Goal: Information Seeking & Learning: Check status

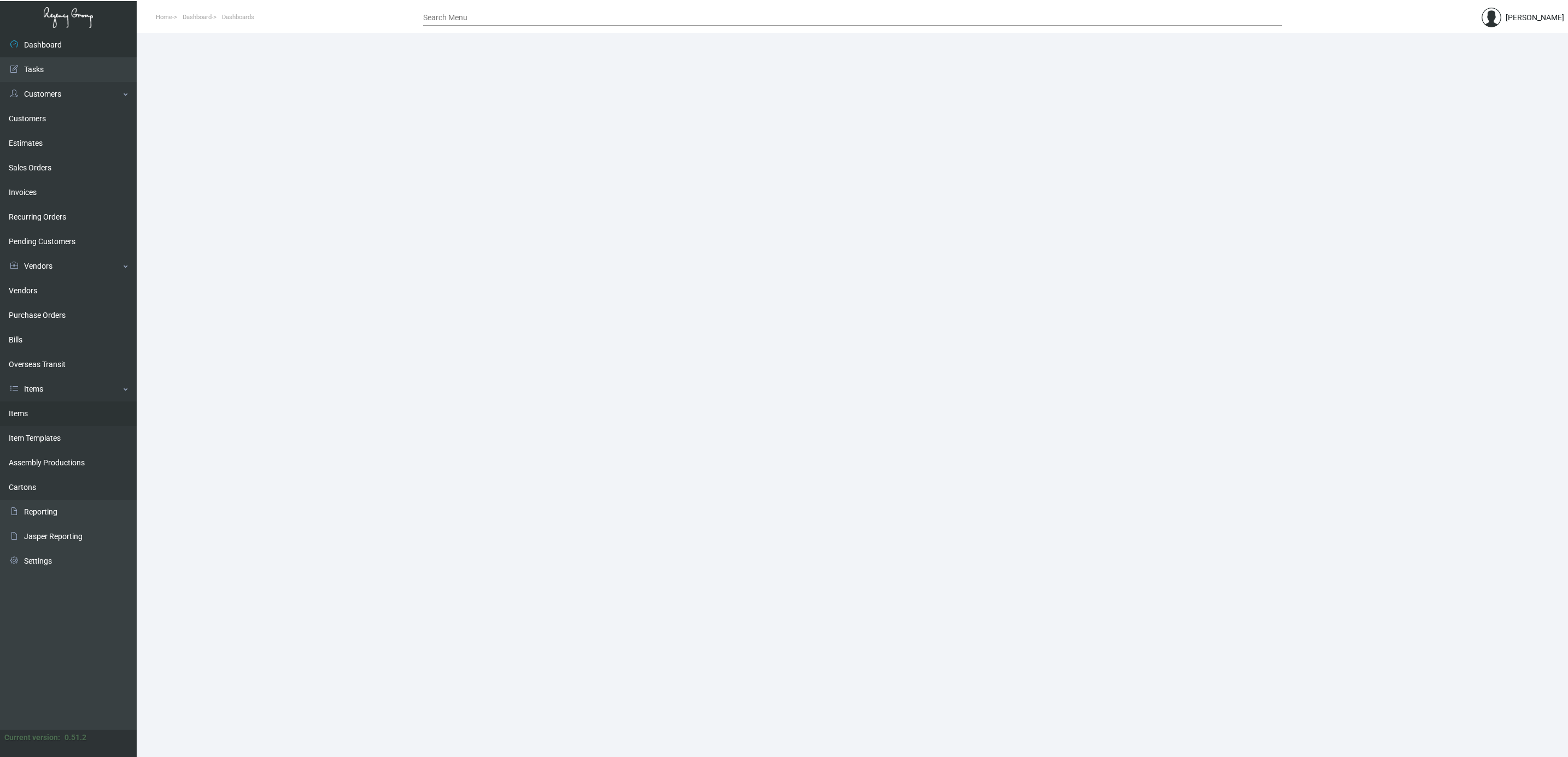
click at [46, 417] on link "Items" at bounding box center [68, 413] width 137 height 24
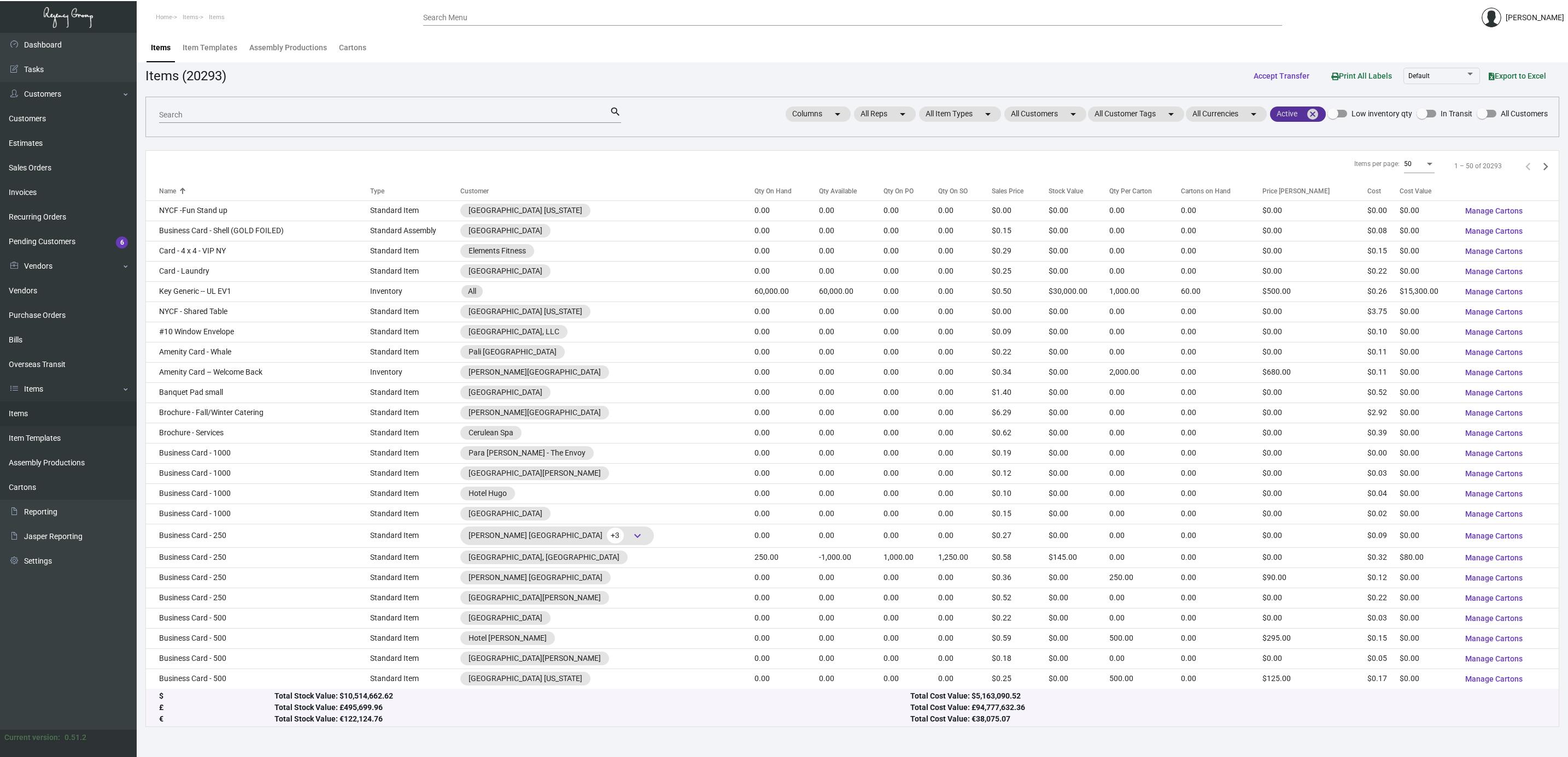
click at [1316, 115] on mat-icon "cancel" at bounding box center [1312, 114] width 13 height 13
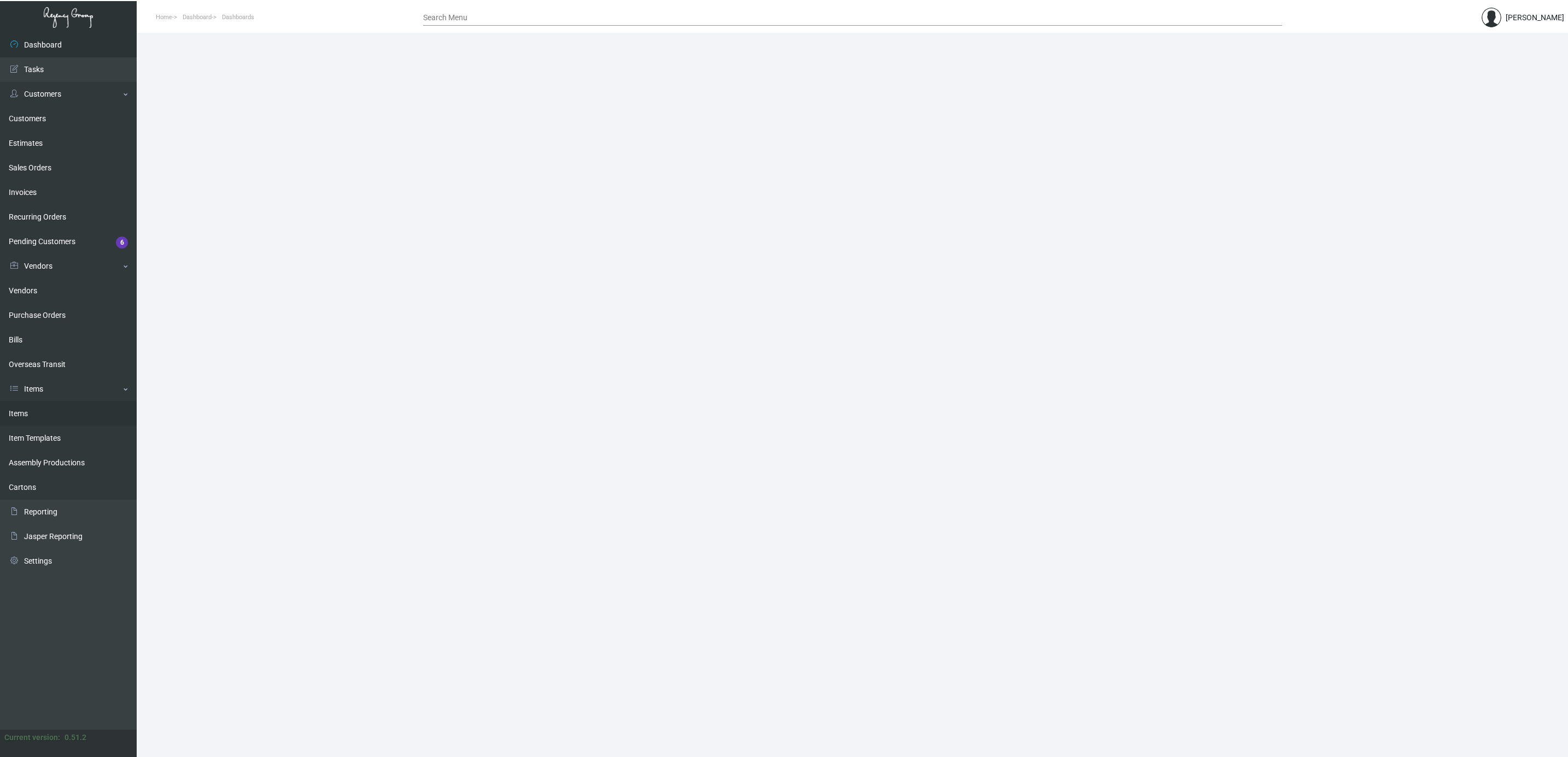
click at [37, 415] on link "Items" at bounding box center [68, 413] width 137 height 24
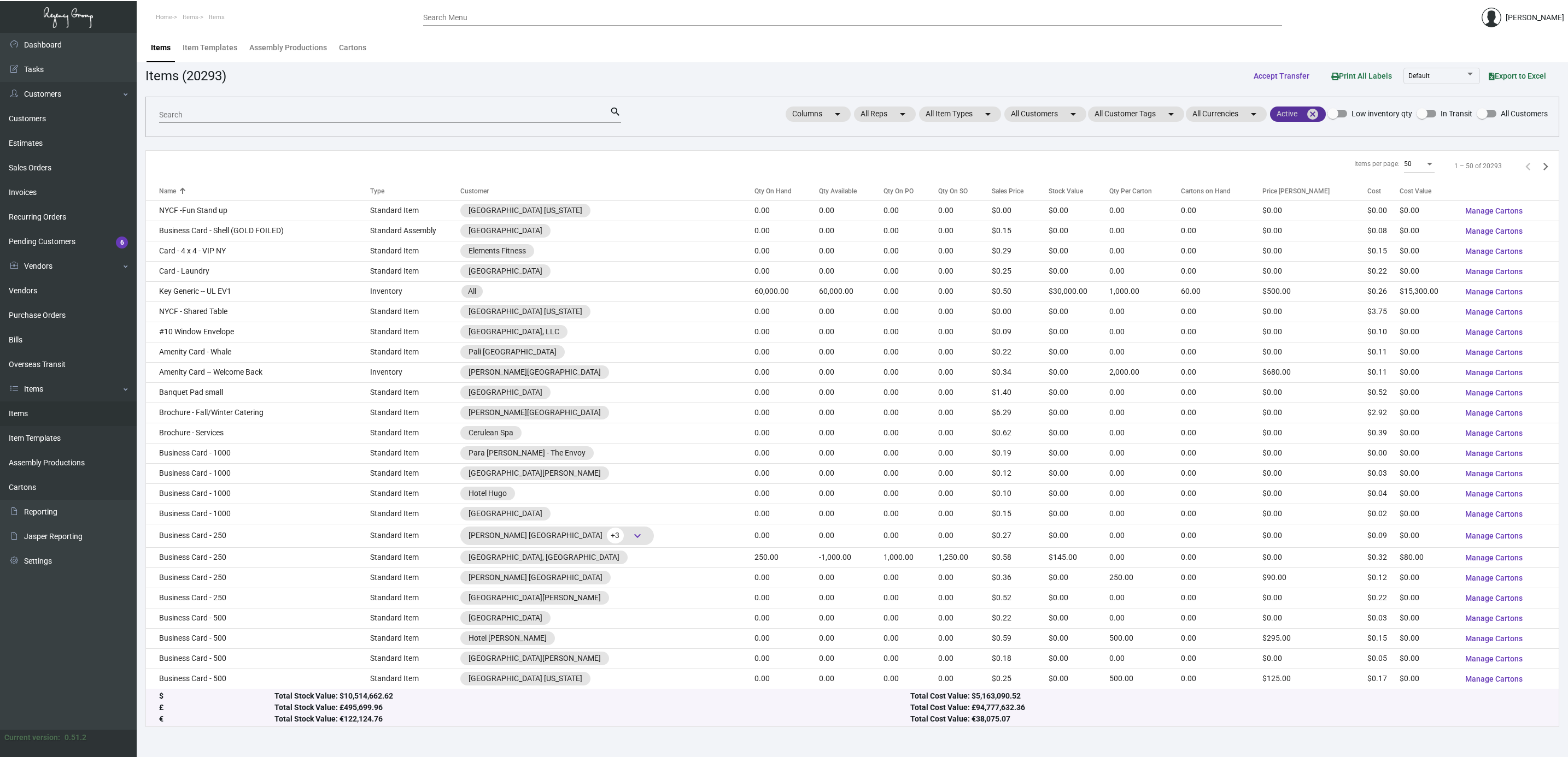
click at [1316, 113] on mat-icon "cancel" at bounding box center [1312, 114] width 13 height 13
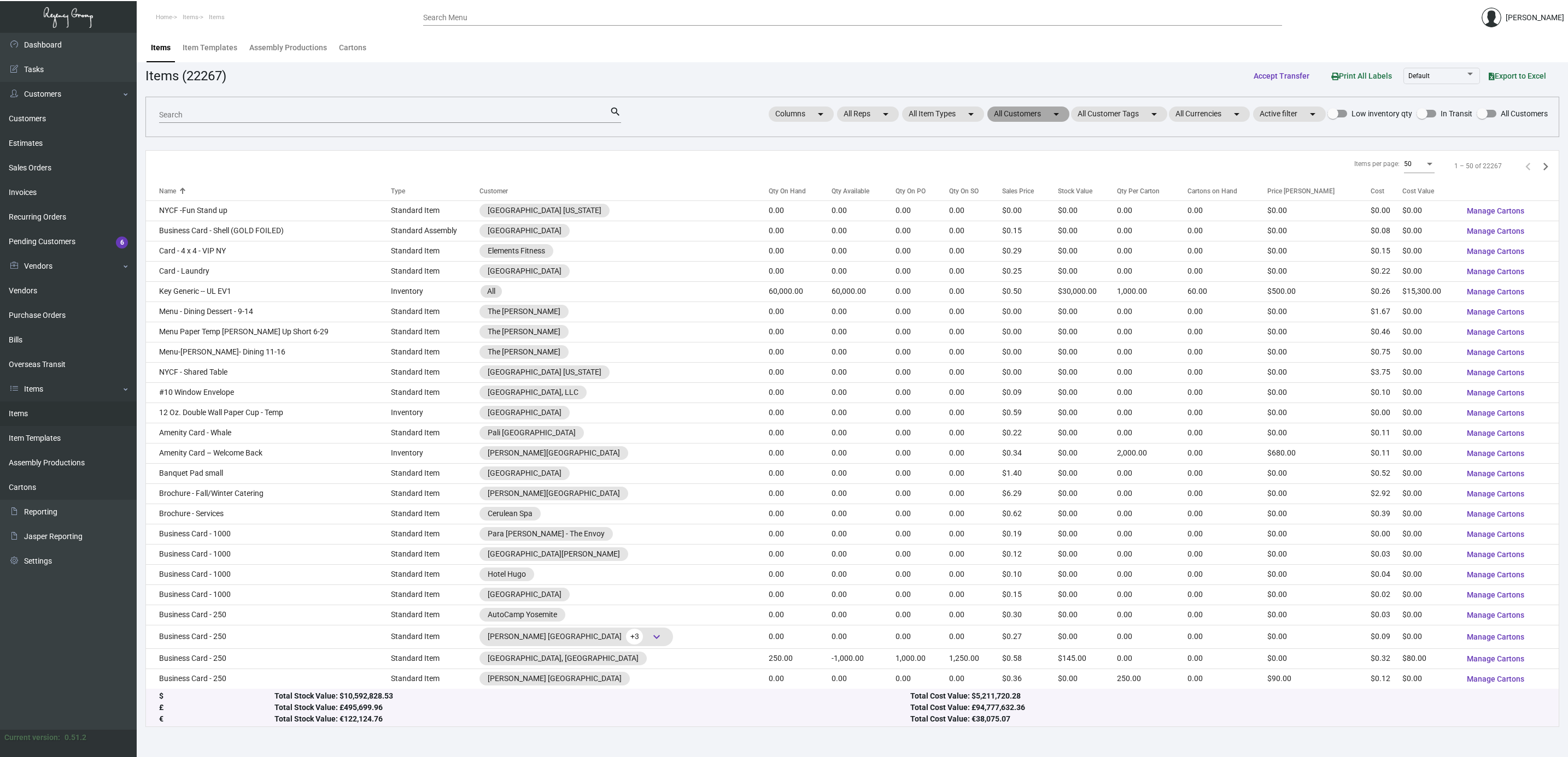
click at [1010, 117] on mat-chip "All Customers arrow_drop_down" at bounding box center [1028, 114] width 82 height 16
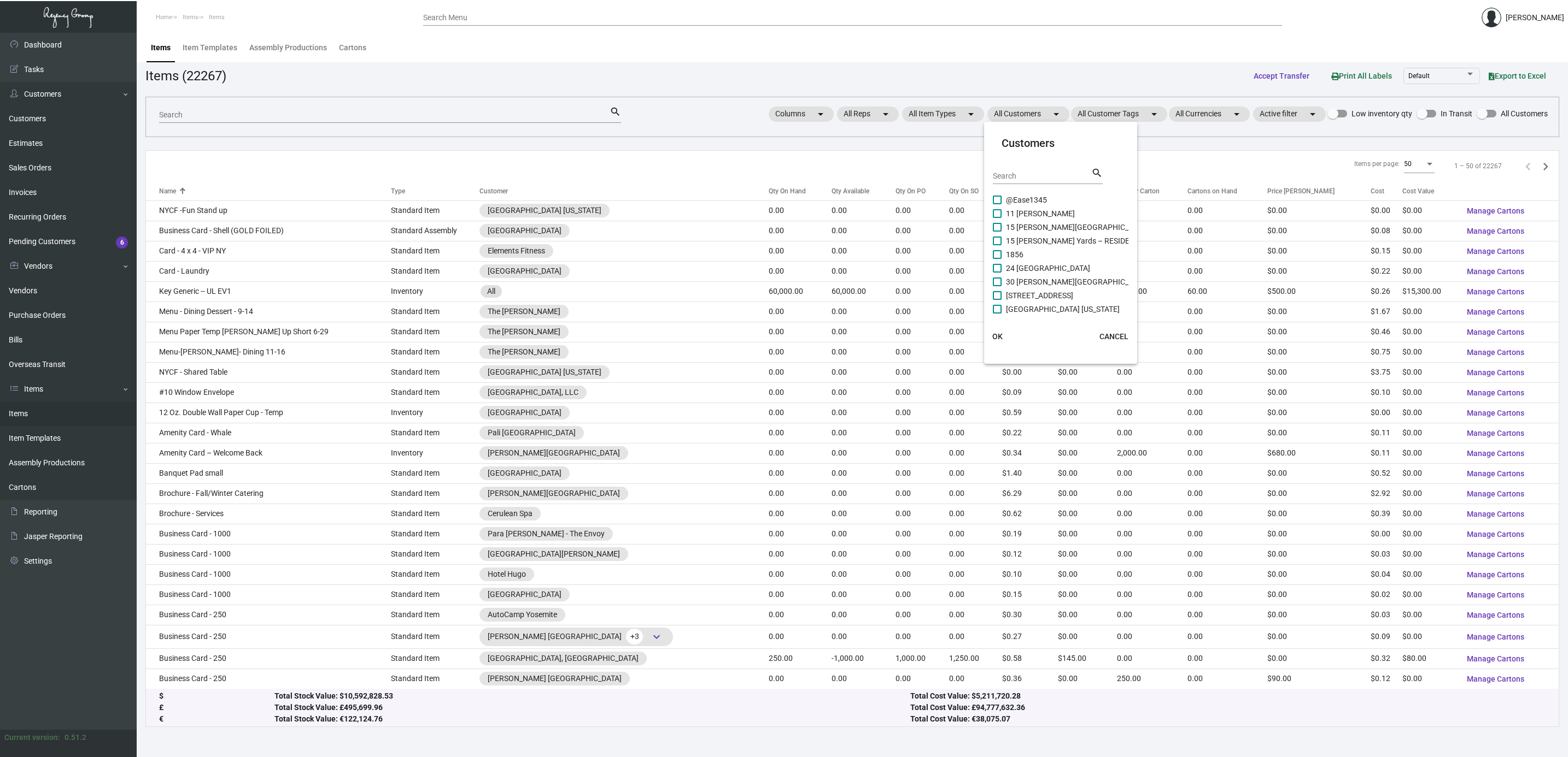
click at [1026, 176] on input "Search" at bounding box center [1042, 176] width 99 height 9
type input "dua"
click at [1021, 175] on input "dua" at bounding box center [1042, 176] width 99 height 9
click at [1035, 214] on mat-checkbox "DUA" at bounding box center [1082, 214] width 179 height 14
click at [1000, 213] on span at bounding box center [997, 214] width 9 height 9
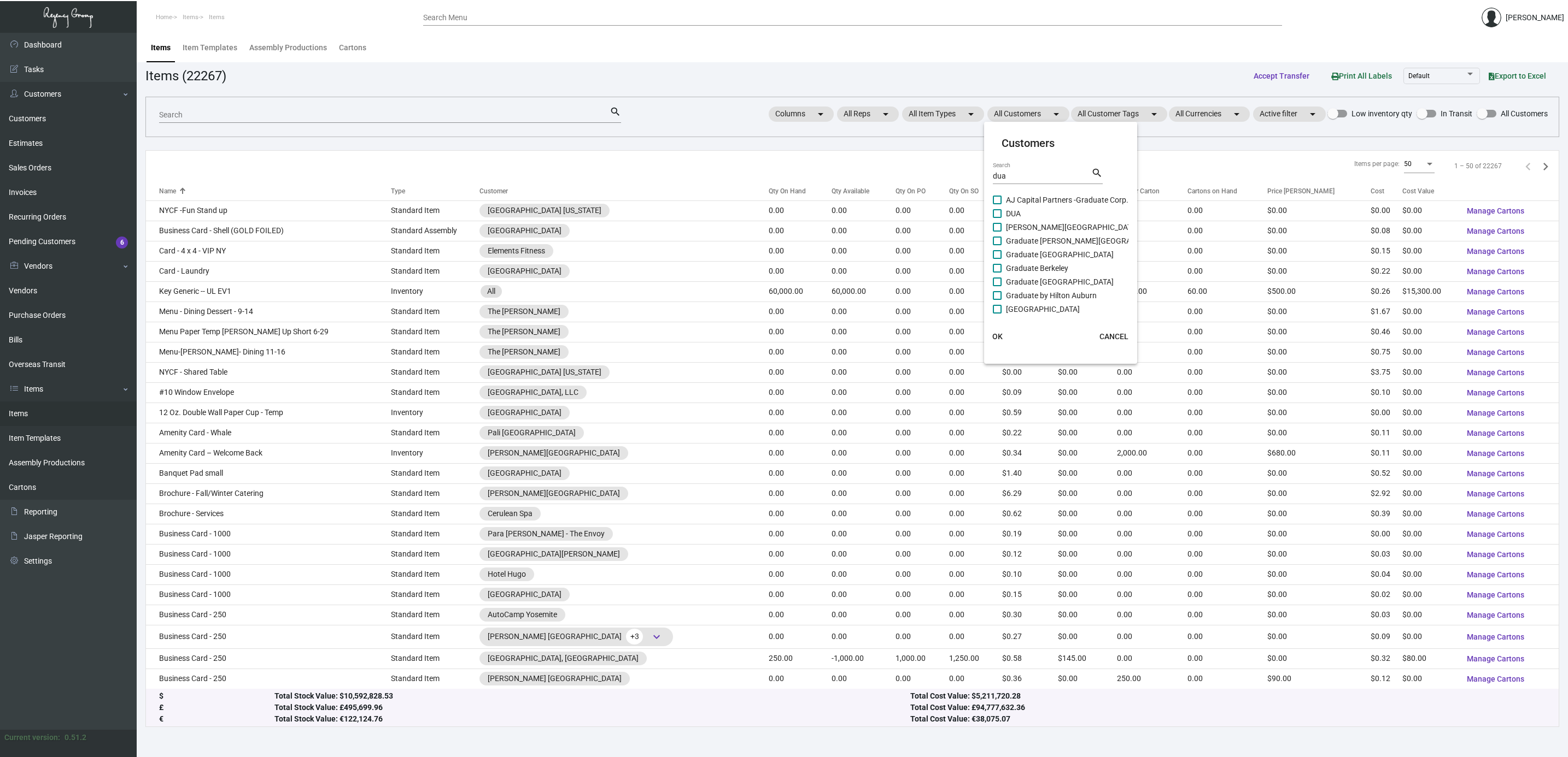
click at [997, 218] on input "DUA" at bounding box center [996, 218] width 1 height 1
checkbox input "false"
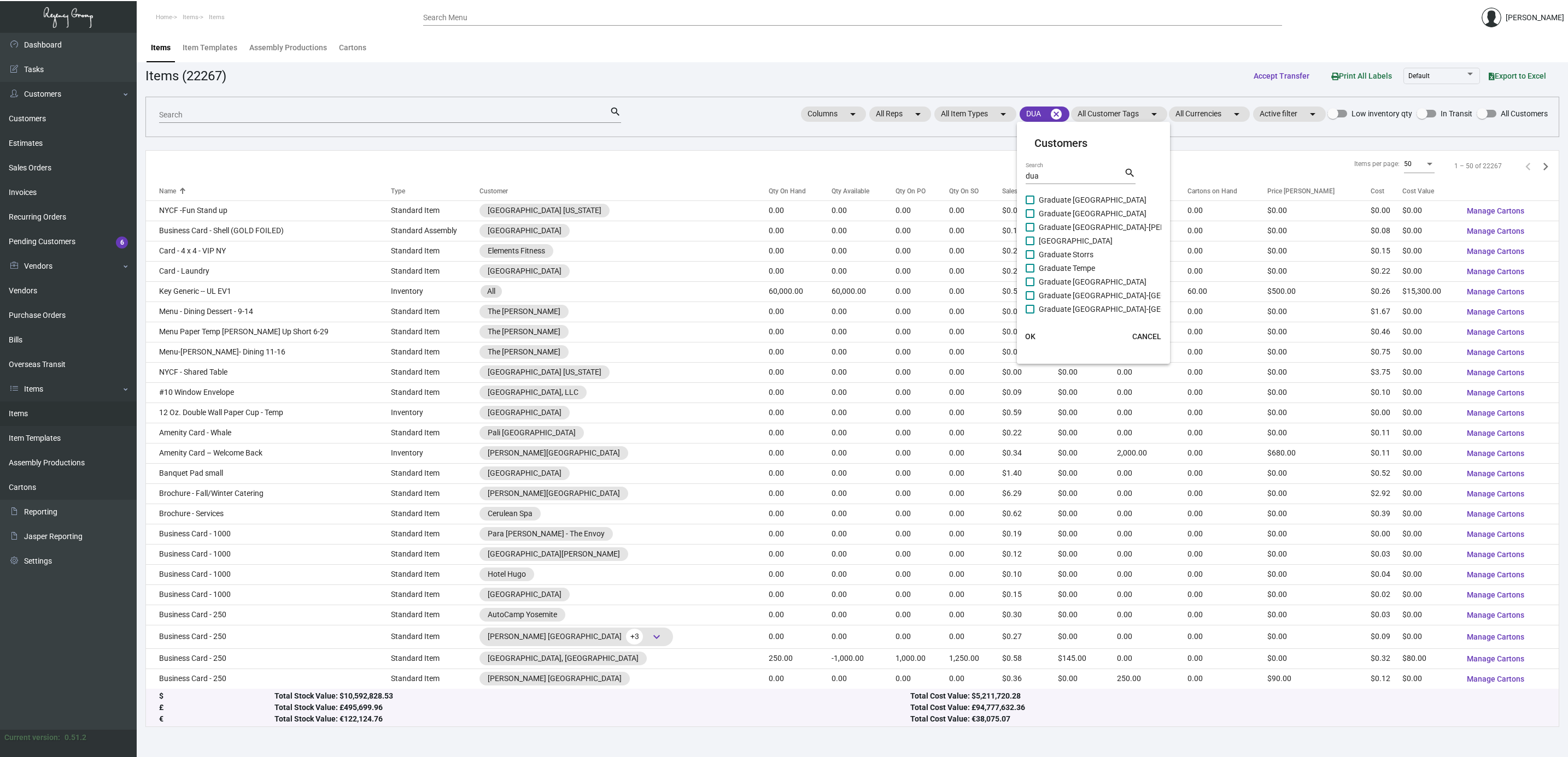
scroll to position [311, 0]
click at [1022, 337] on button "OK" at bounding box center [1030, 337] width 35 height 20
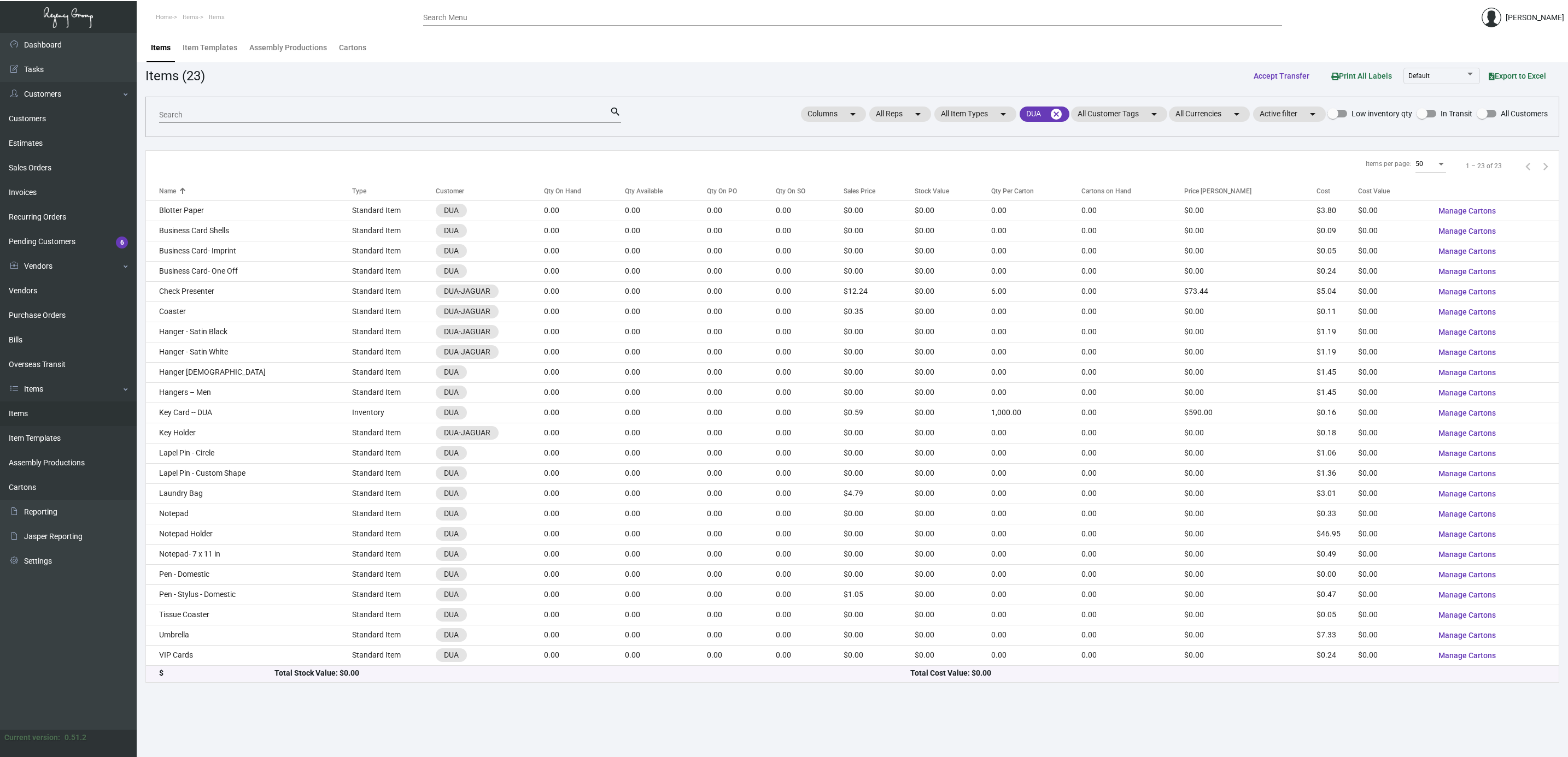
click at [392, 106] on div "Search" at bounding box center [384, 114] width 450 height 17
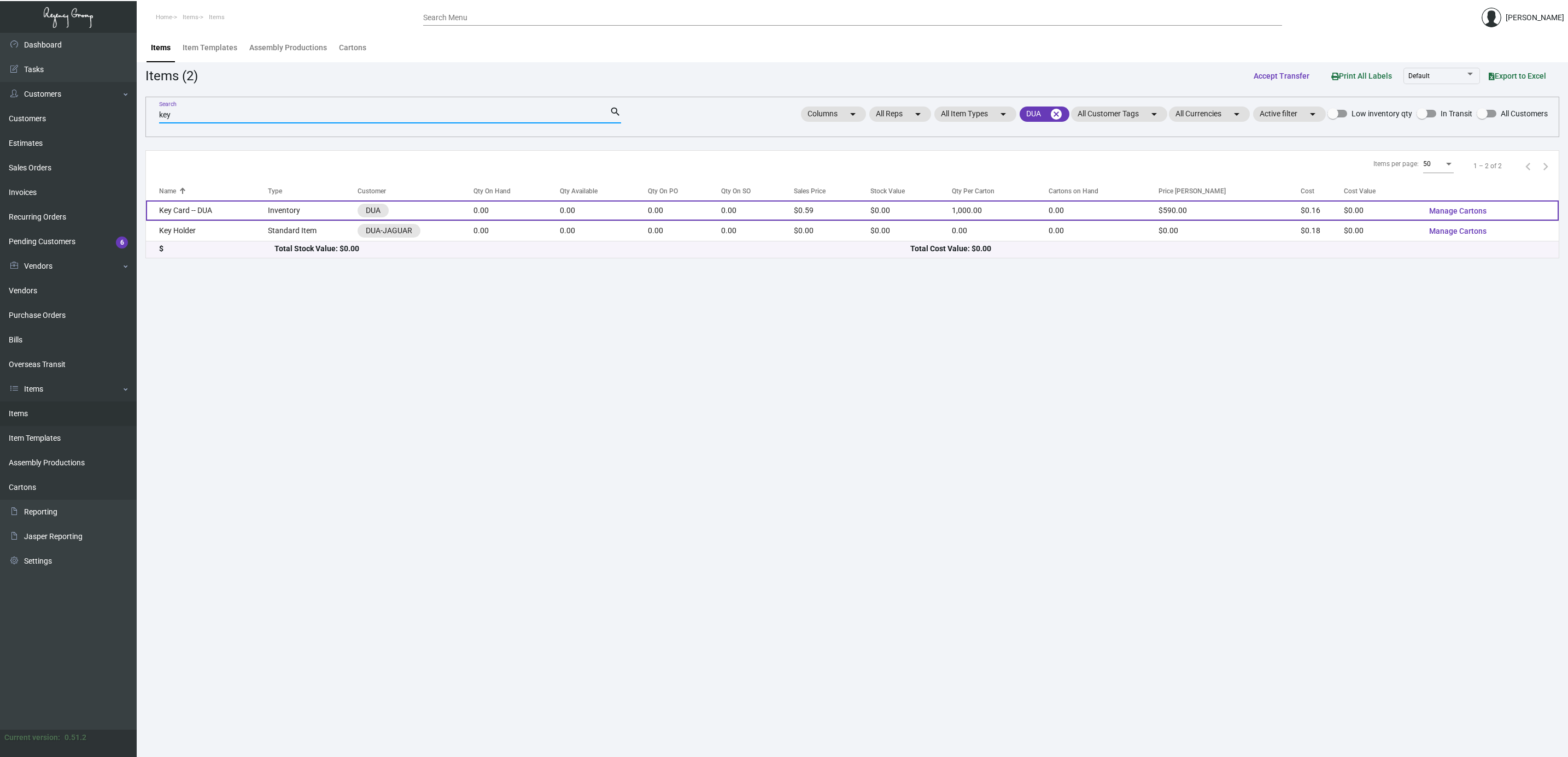
type input "key"
click at [223, 216] on td "Key Card -- DUA" at bounding box center [207, 211] width 122 height 20
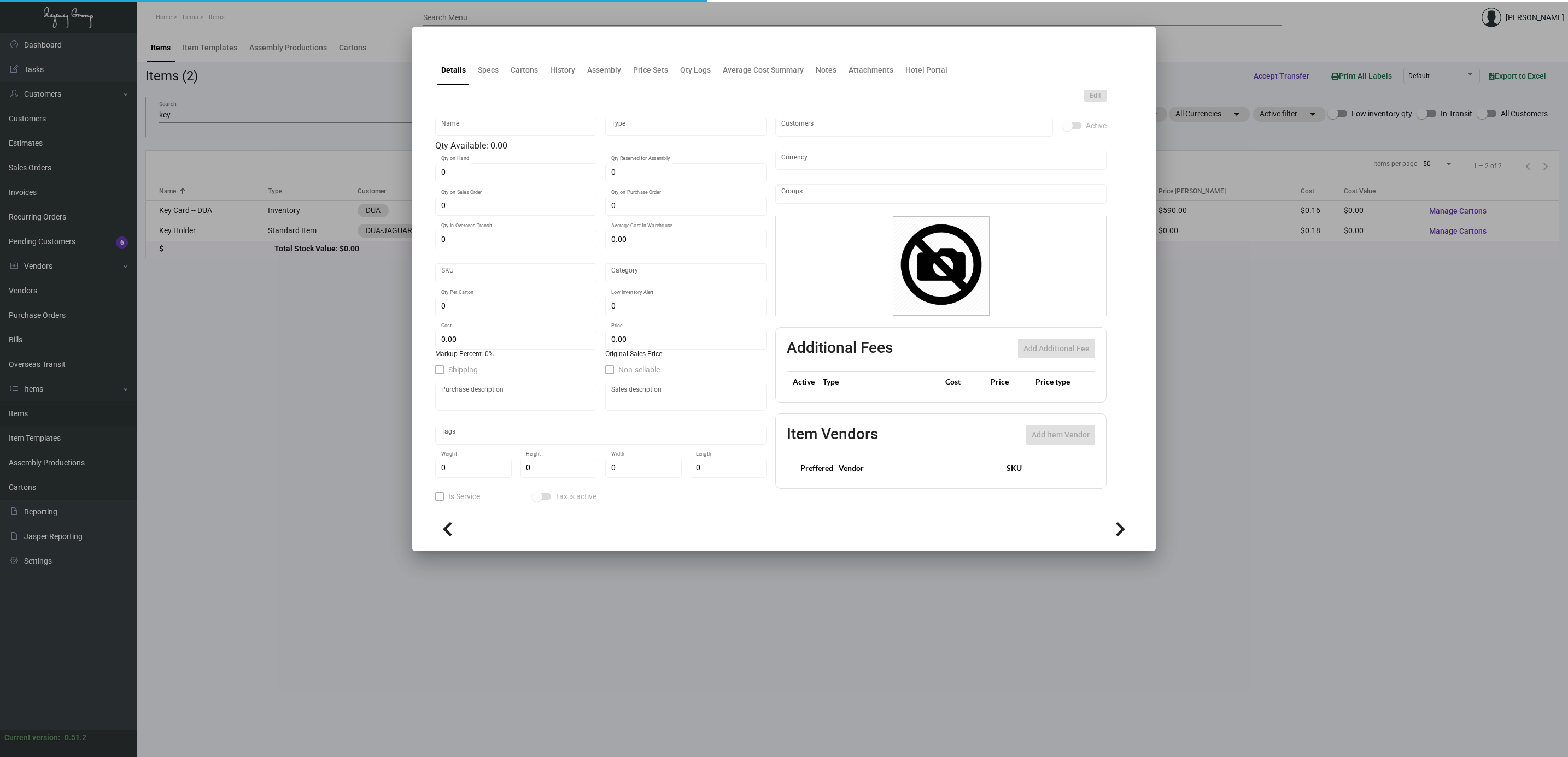
type input "Key Card -- DUA"
type input "Inventory"
type input "$ 0.155"
type input "Overseas"
type input "1,000"
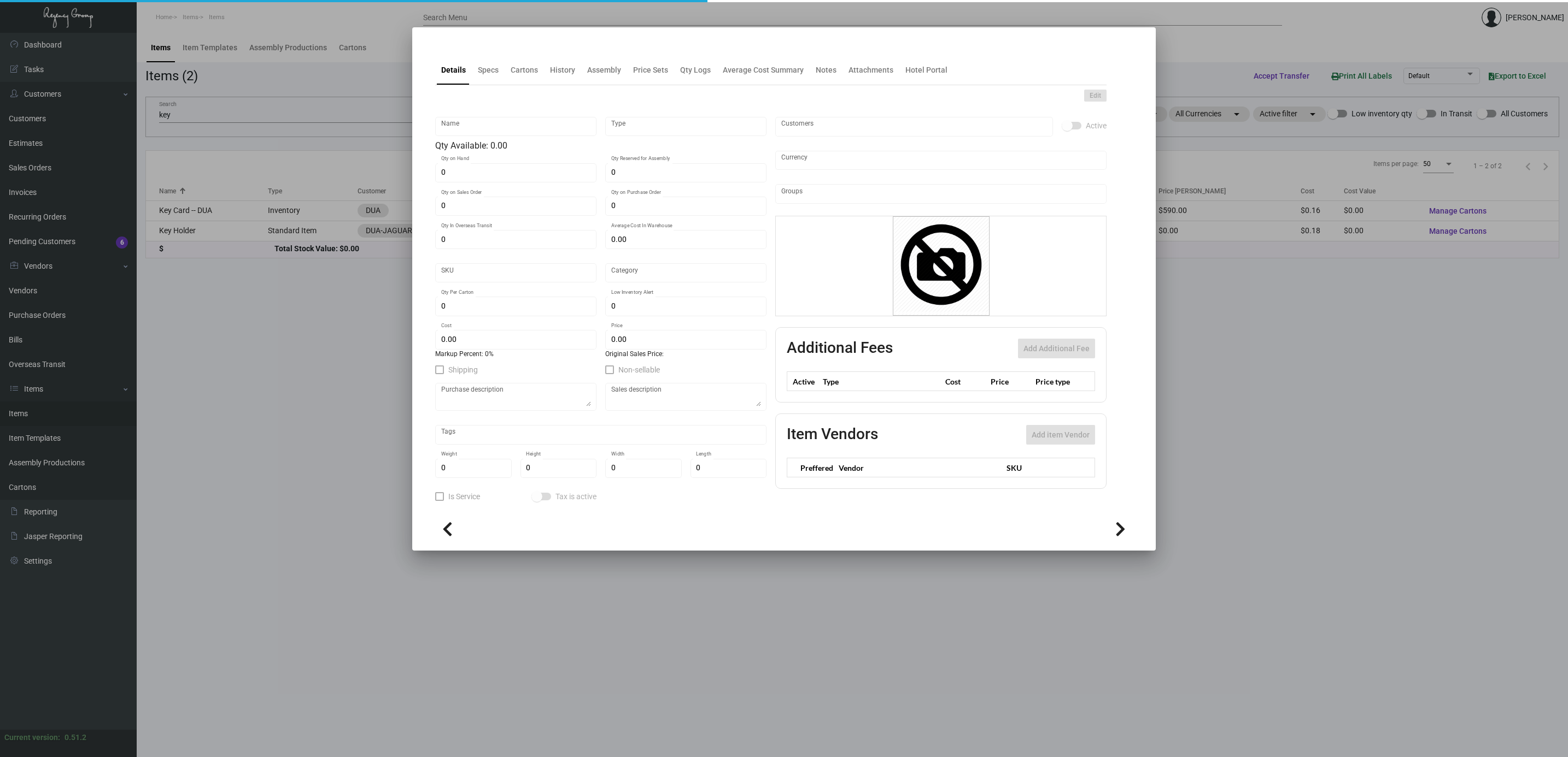
type input "$ 0.155"
type input "$ 0.59"
checkbox input "true"
type input "United States Dollar $"
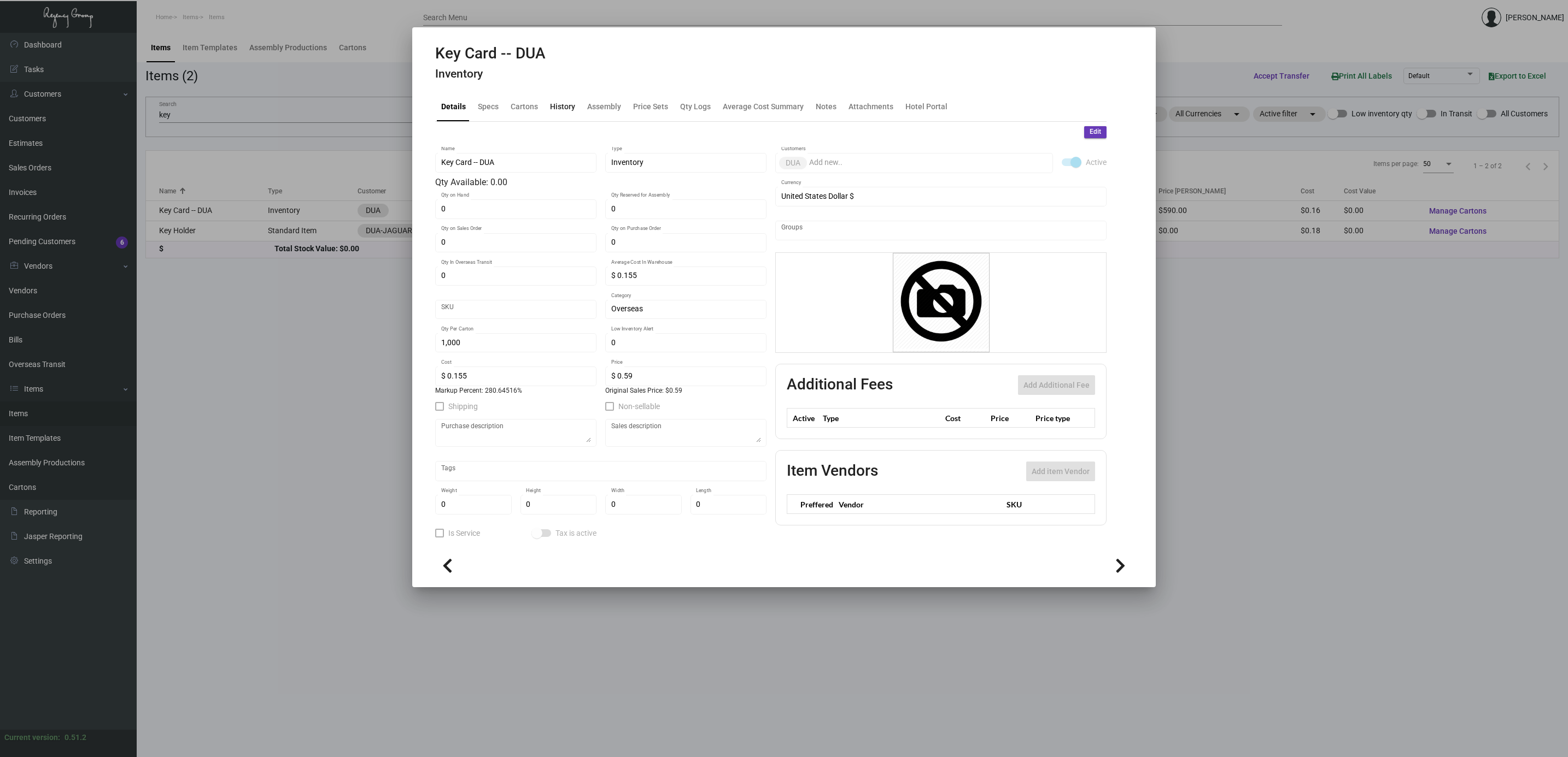
click at [553, 112] on div "History" at bounding box center [562, 106] width 25 height 11
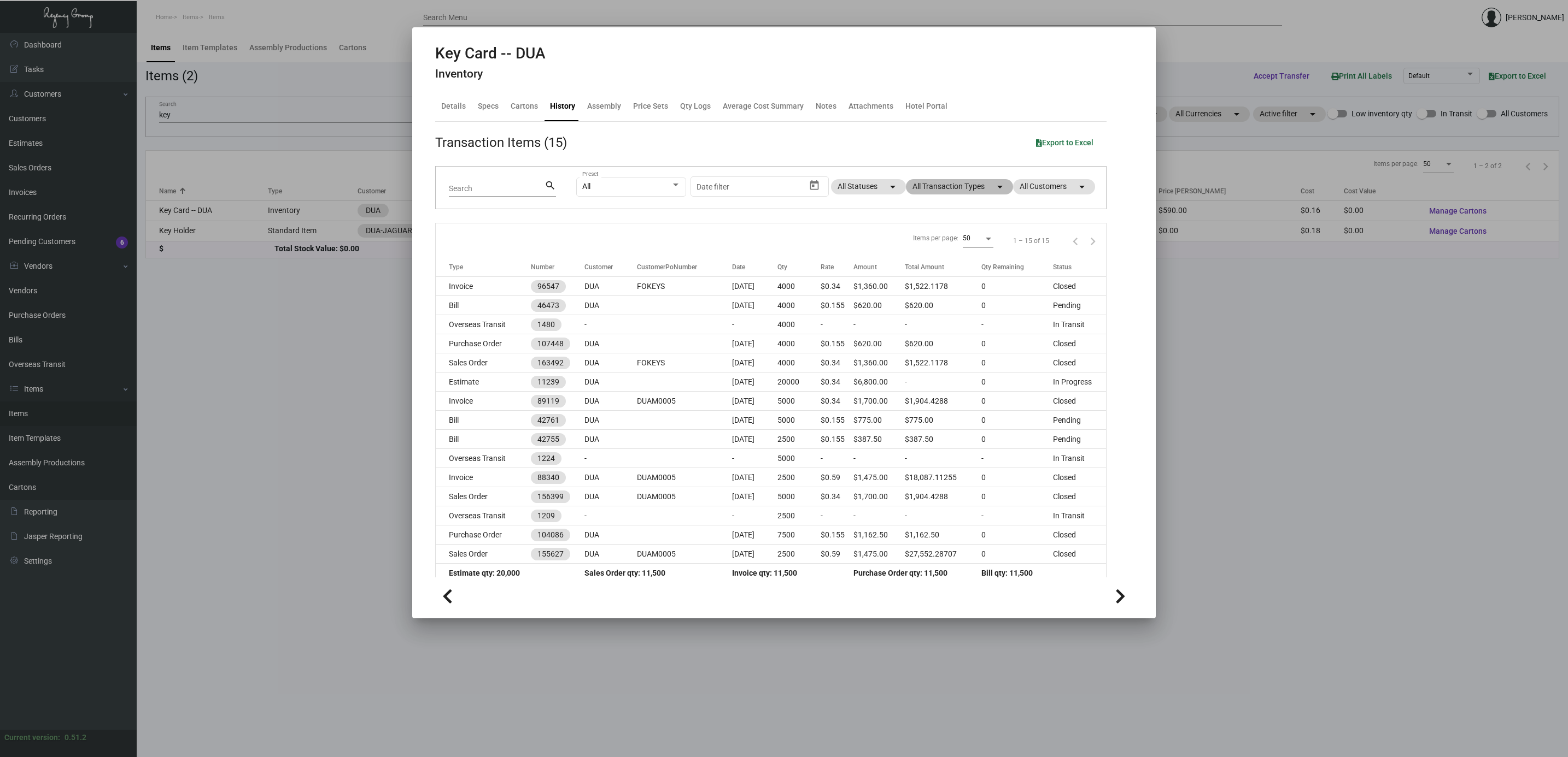
click at [950, 184] on mat-chip "All Transaction Types arrow_drop_down" at bounding box center [960, 186] width 107 height 16
click at [934, 328] on span "Purchase Order" at bounding box center [940, 327] width 53 height 13
click at [905, 332] on input "Purchase Order" at bounding box center [905, 332] width 1 height 1
checkbox input "true"
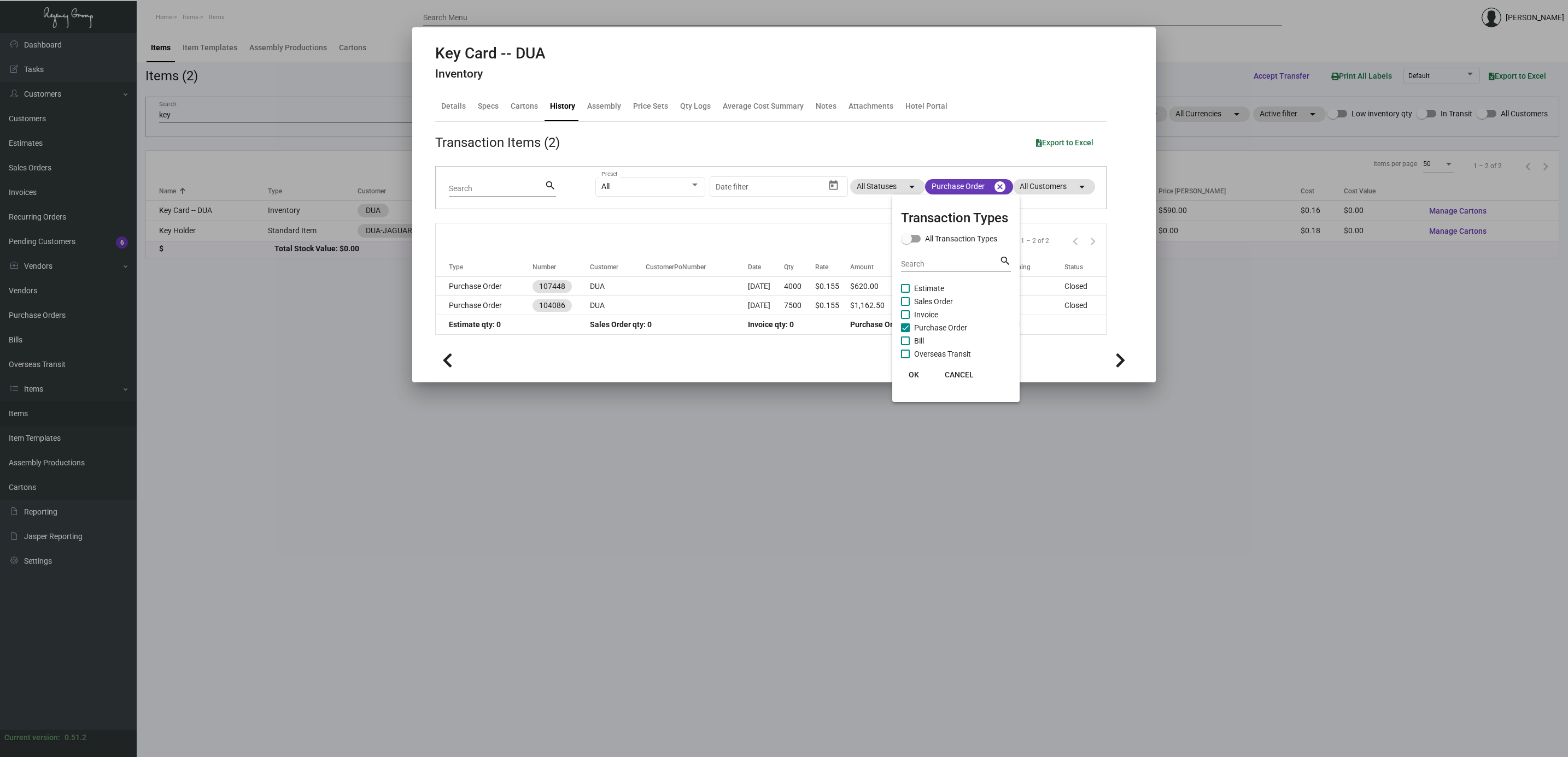
click at [476, 284] on div at bounding box center [784, 378] width 1568 height 757
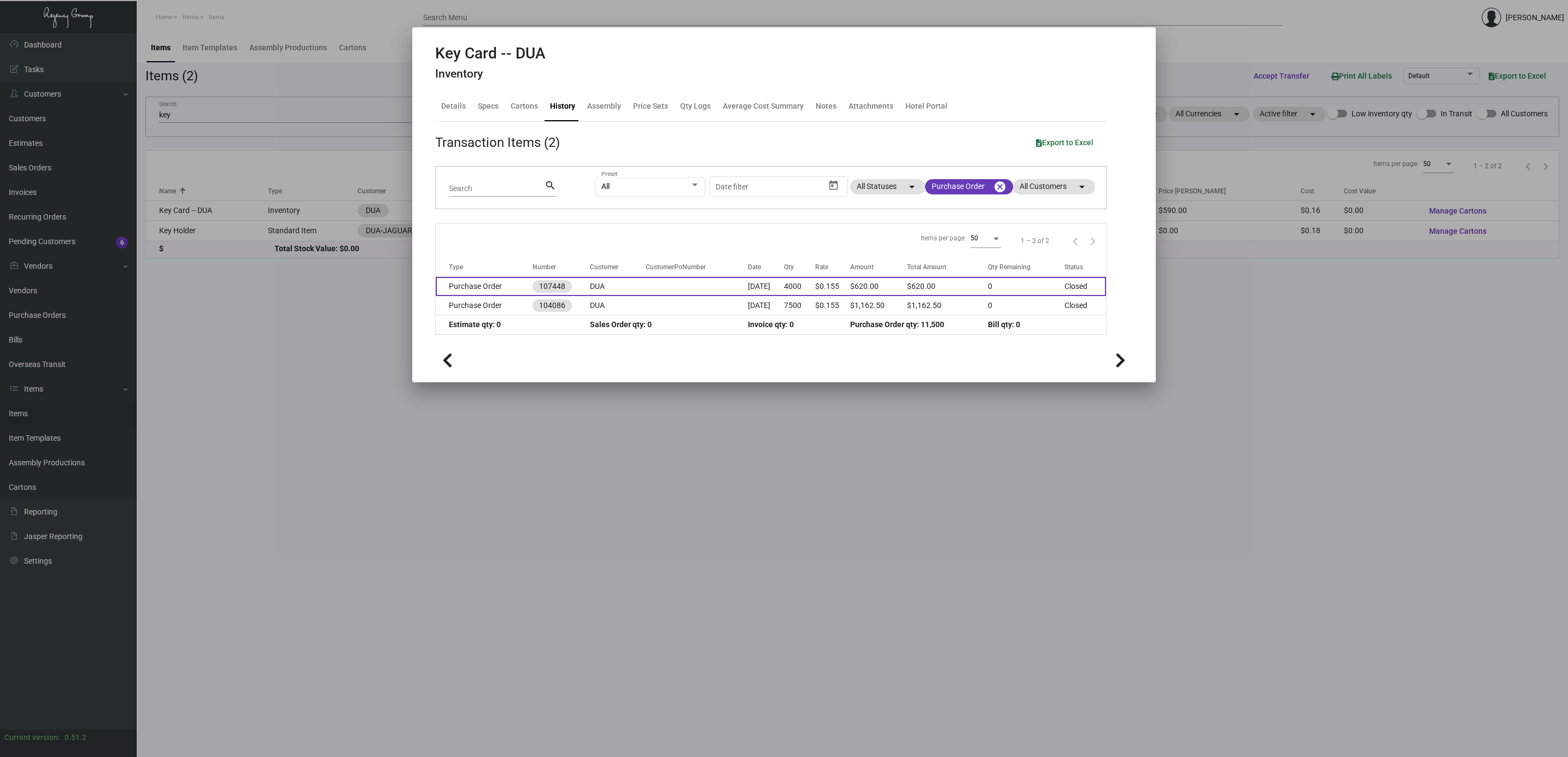
click at [475, 291] on td "Purchase Order" at bounding box center [484, 286] width 97 height 19
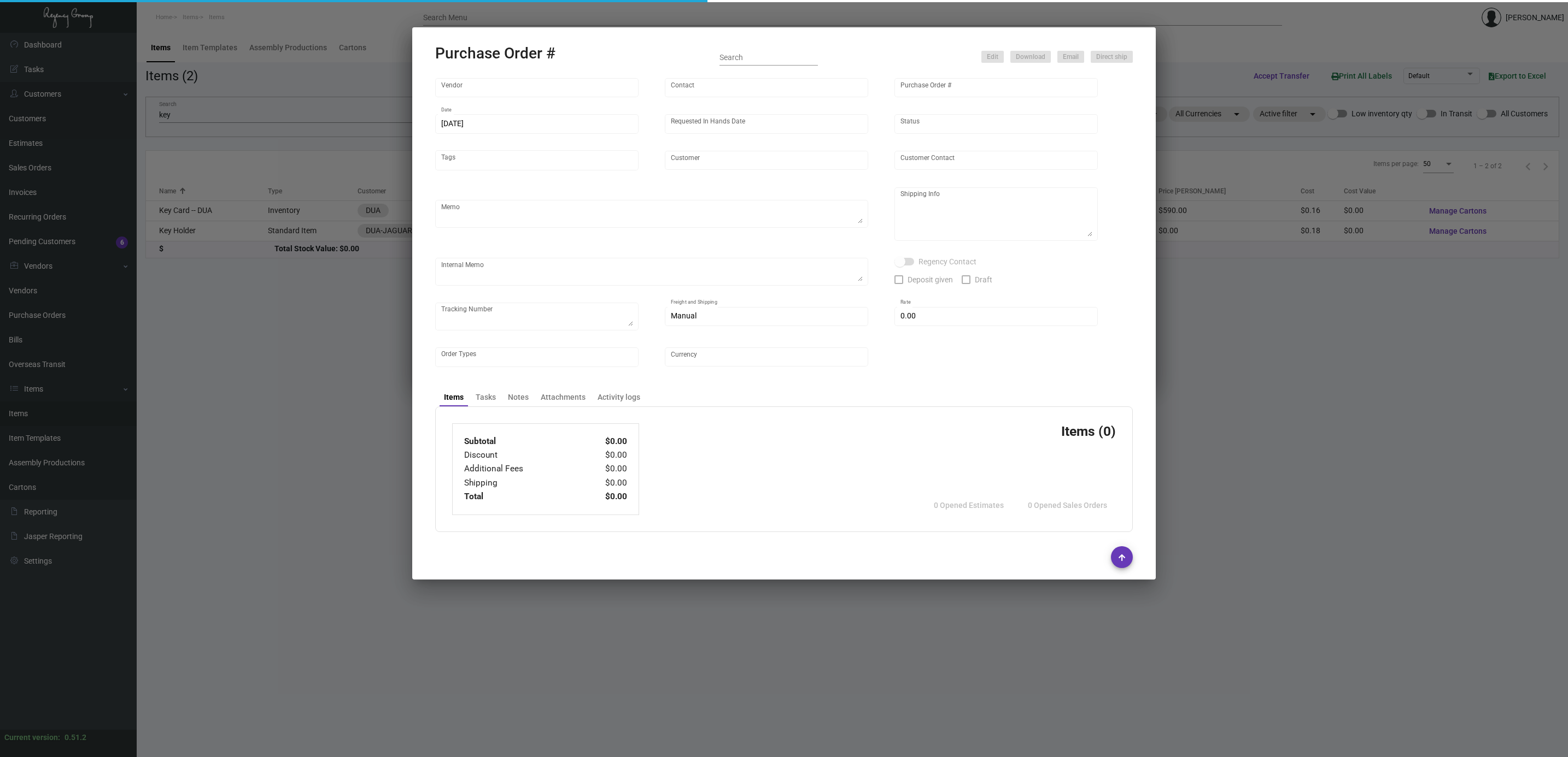
type input "CHENGDU MIND IOT TECHNOLOGY"
type input "ANGEL HU"
type input "107448"
type input "9/19/2024"
type input "10/21/2024"
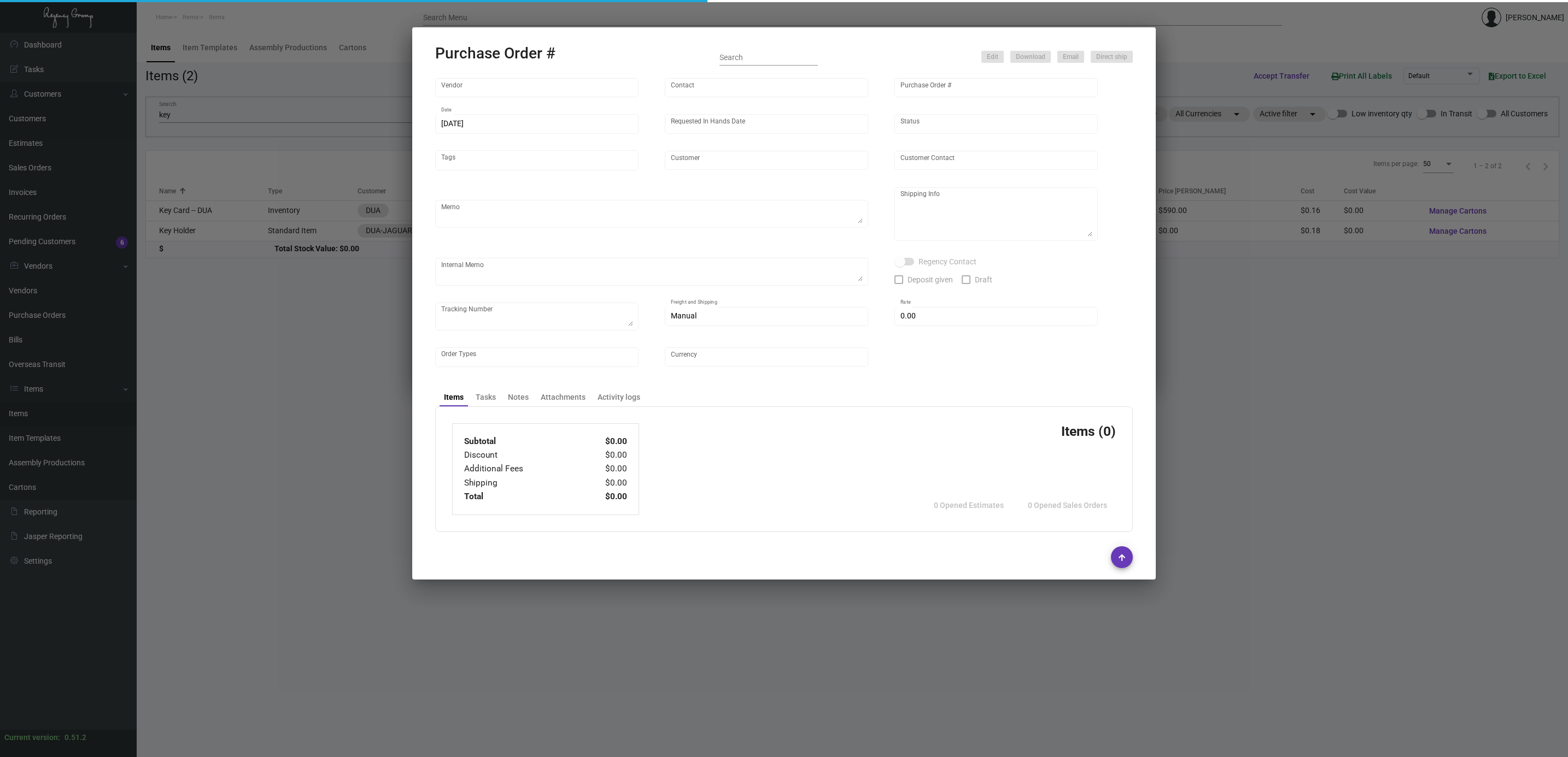
type input "DUA"
type textarea "Please ship by boat to our NJ warehouse."
type textarea "Regency Group NJ - Alex Penate 22 Belgrove Dr. Kearny, NJ, 07032 US"
checkbox input "true"
type input "$ 0.00"
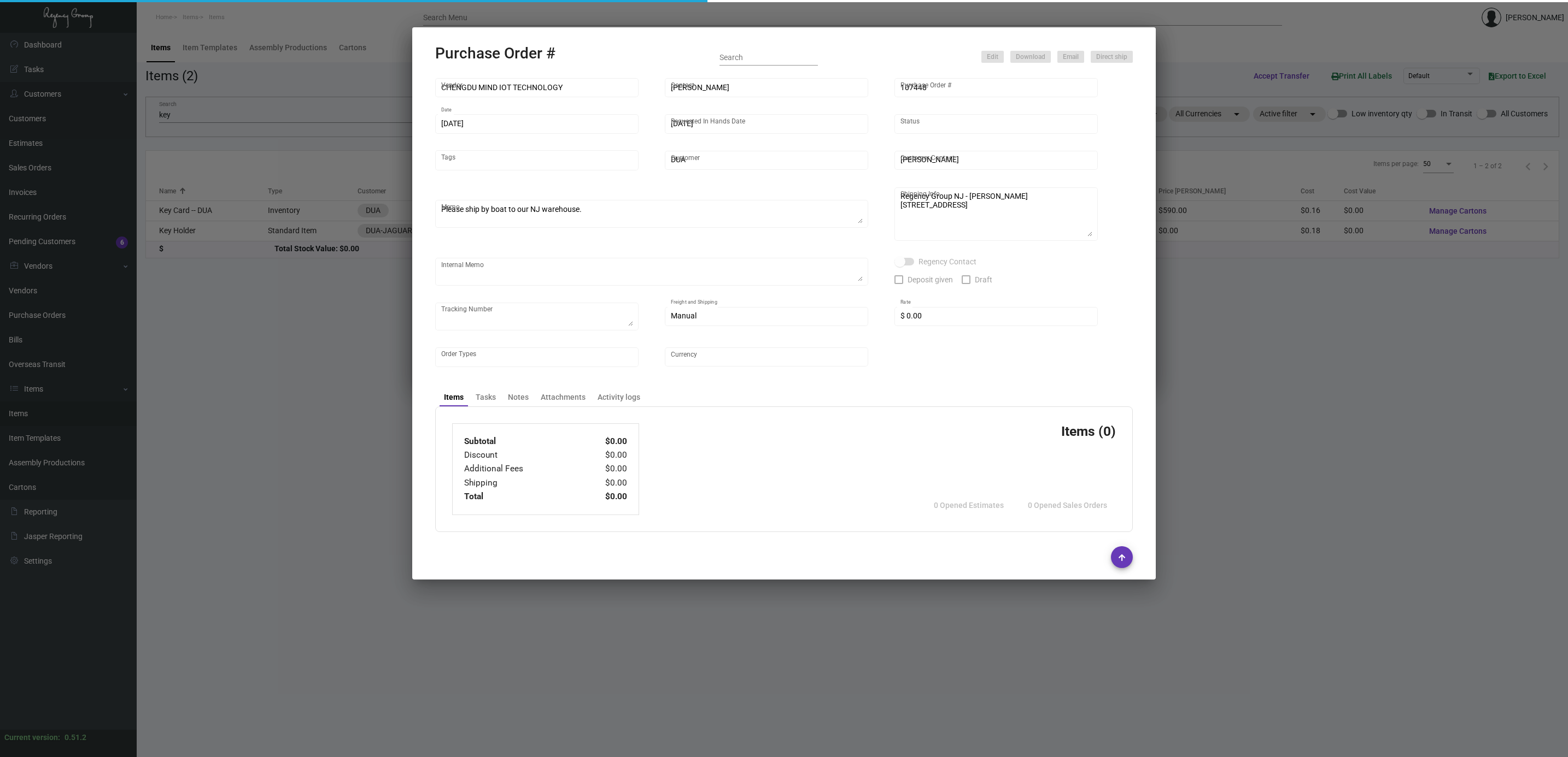
type input "United States Dollar $"
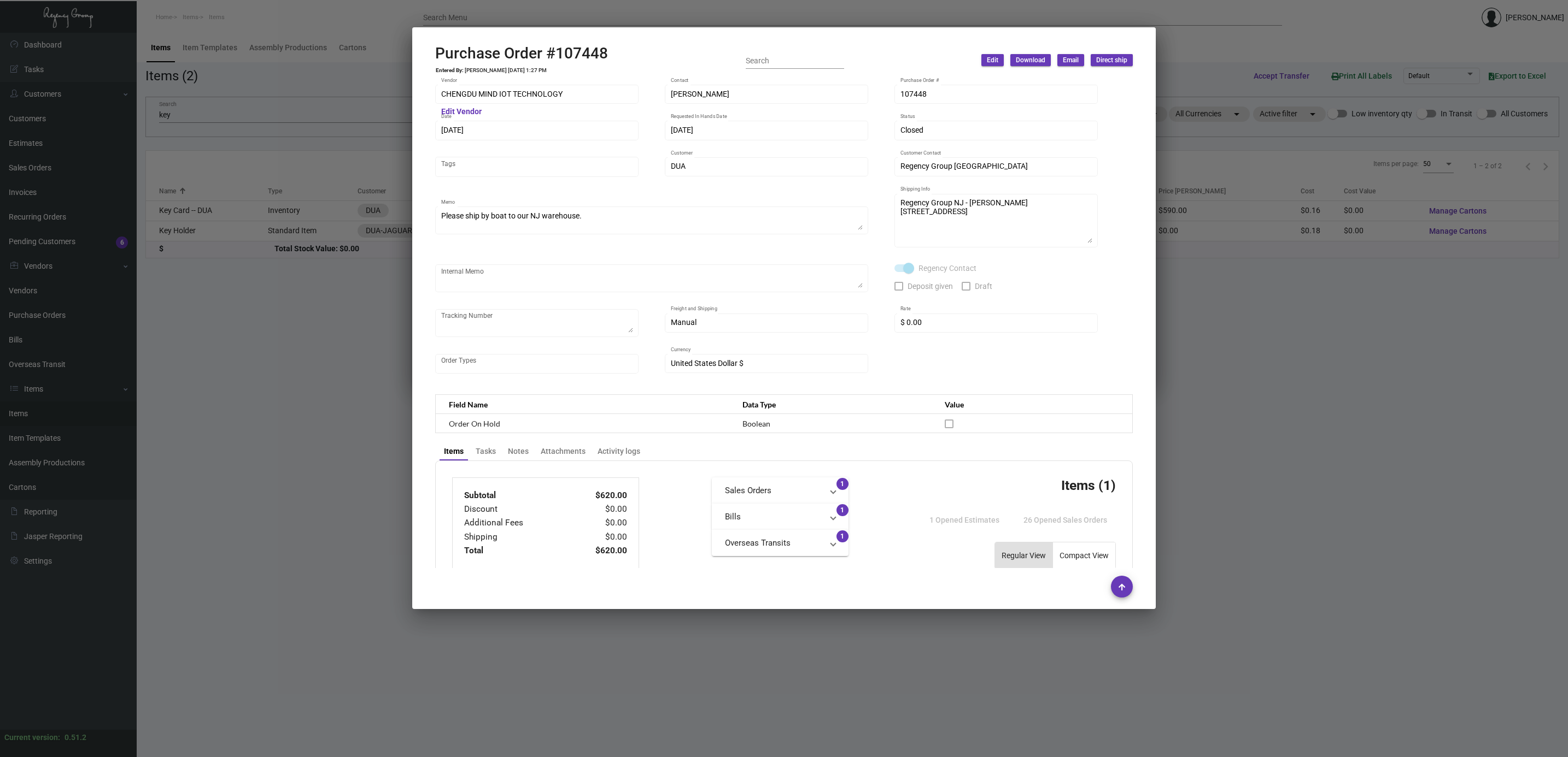
click at [558, 51] on h2 "Purchase Order #107448" at bounding box center [521, 54] width 173 height 19
copy h2 "107448"
click at [477, 69] on td "Ishita Mahajan 9/19/24, 1:27 PM" at bounding box center [505, 70] width 83 height 7
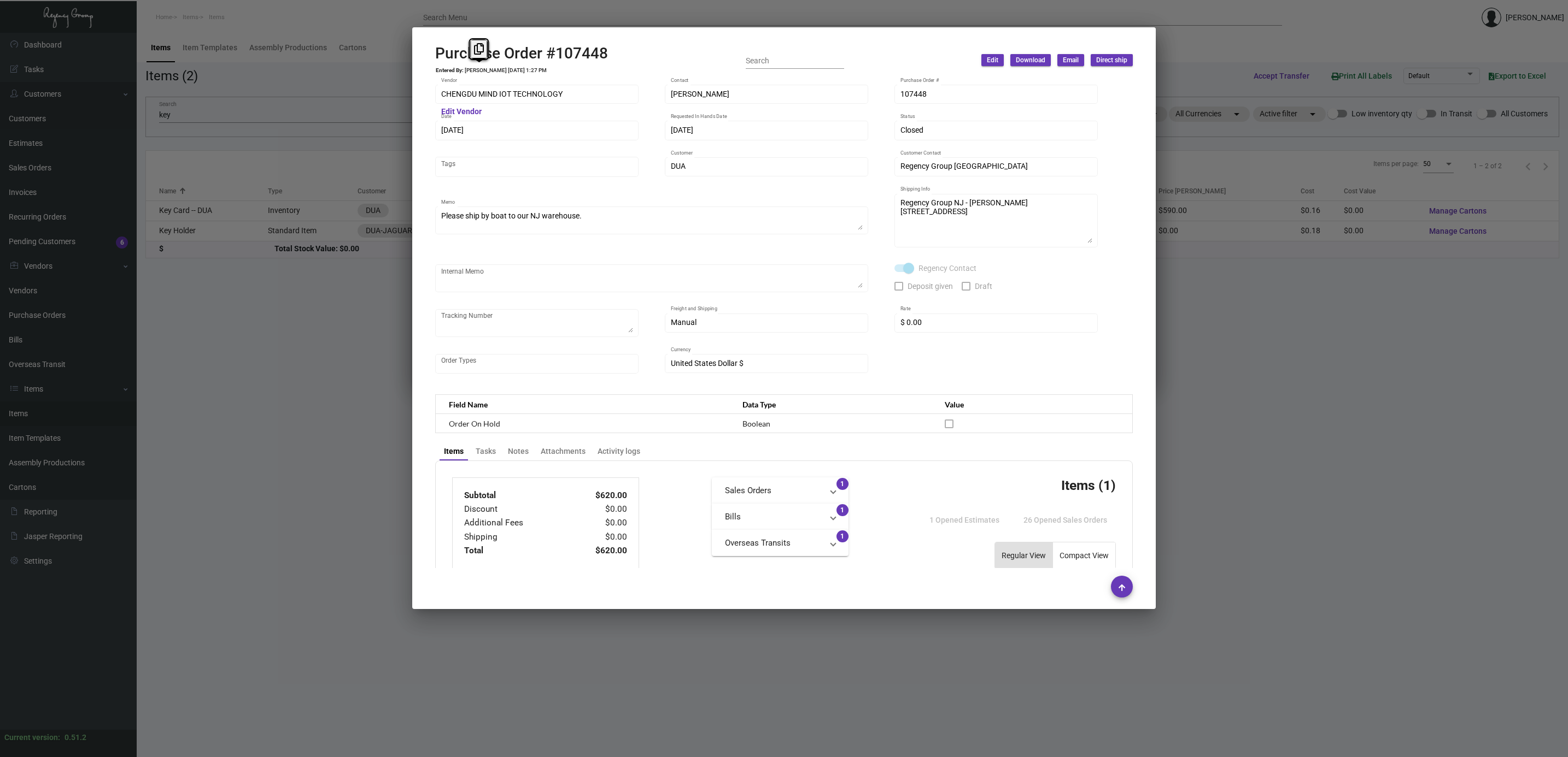
click at [477, 69] on td "Ishita Mahajan 9/19/24, 1:27 PM" at bounding box center [505, 70] width 83 height 7
copy td "Ishita Mahajan 9/19/24, 1:27 PM"
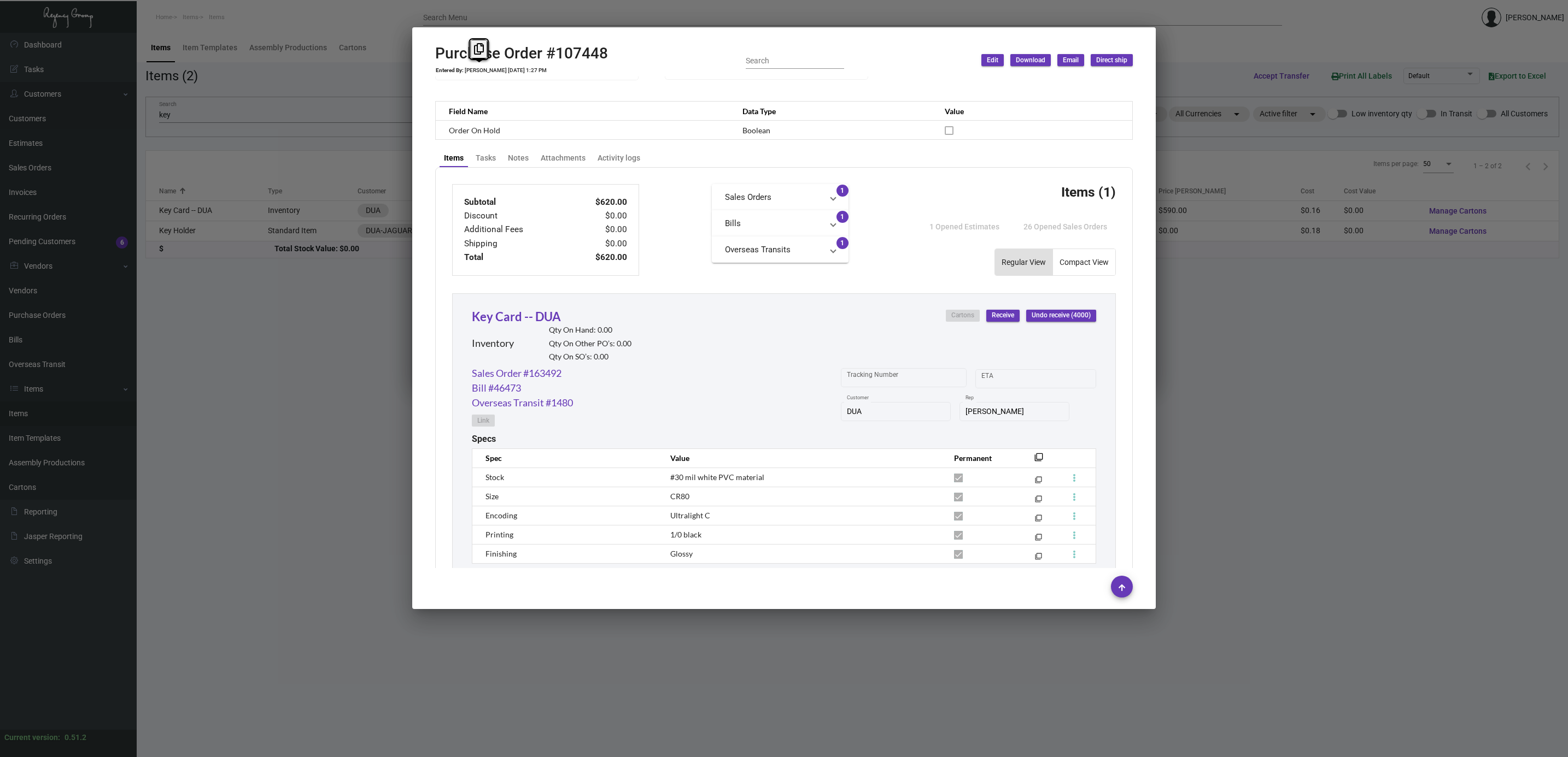
scroll to position [390, 0]
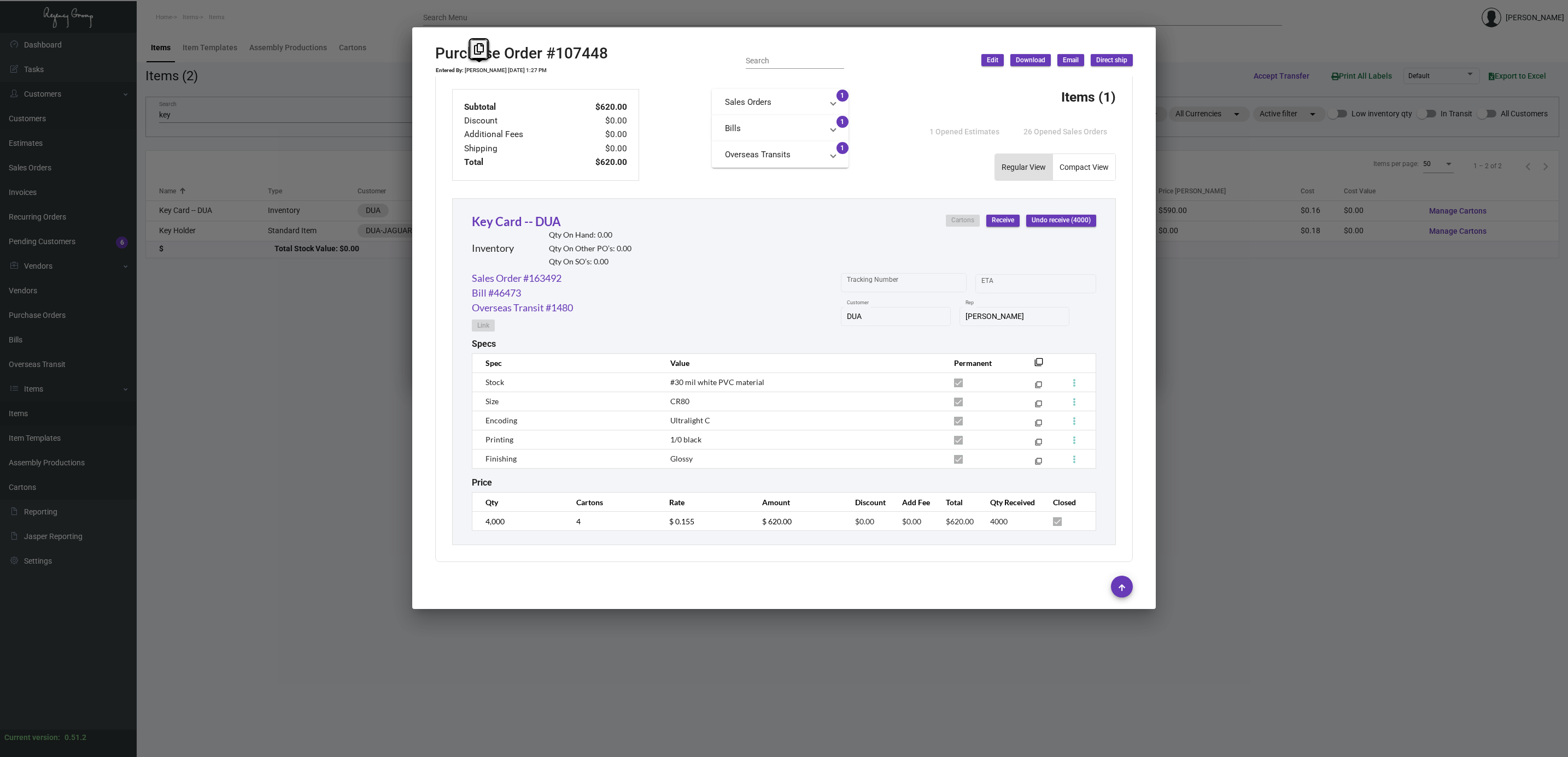
click at [1200, 332] on div at bounding box center [784, 378] width 1568 height 757
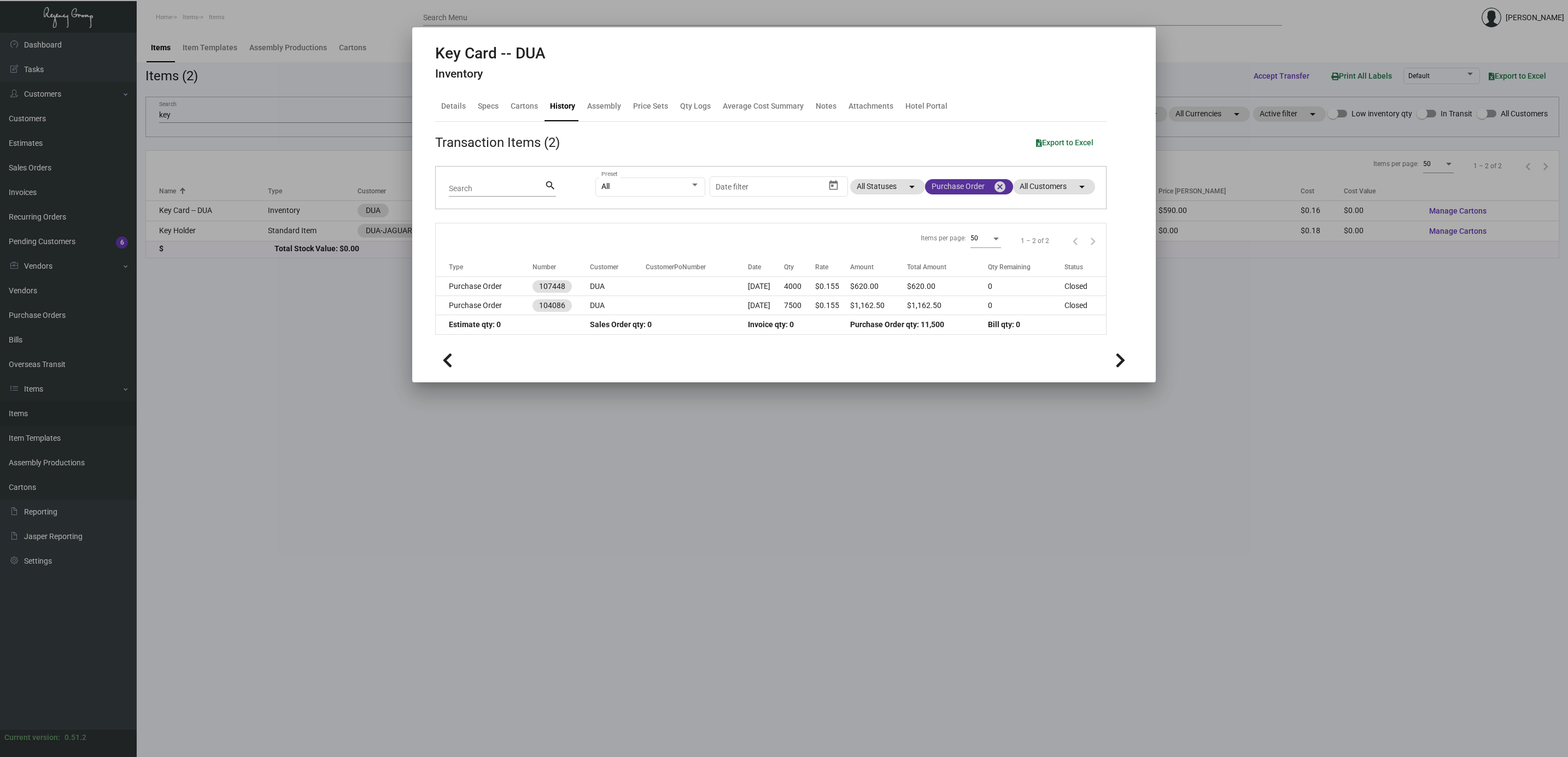
click at [996, 188] on mat-icon "cancel" at bounding box center [1000, 186] width 13 height 13
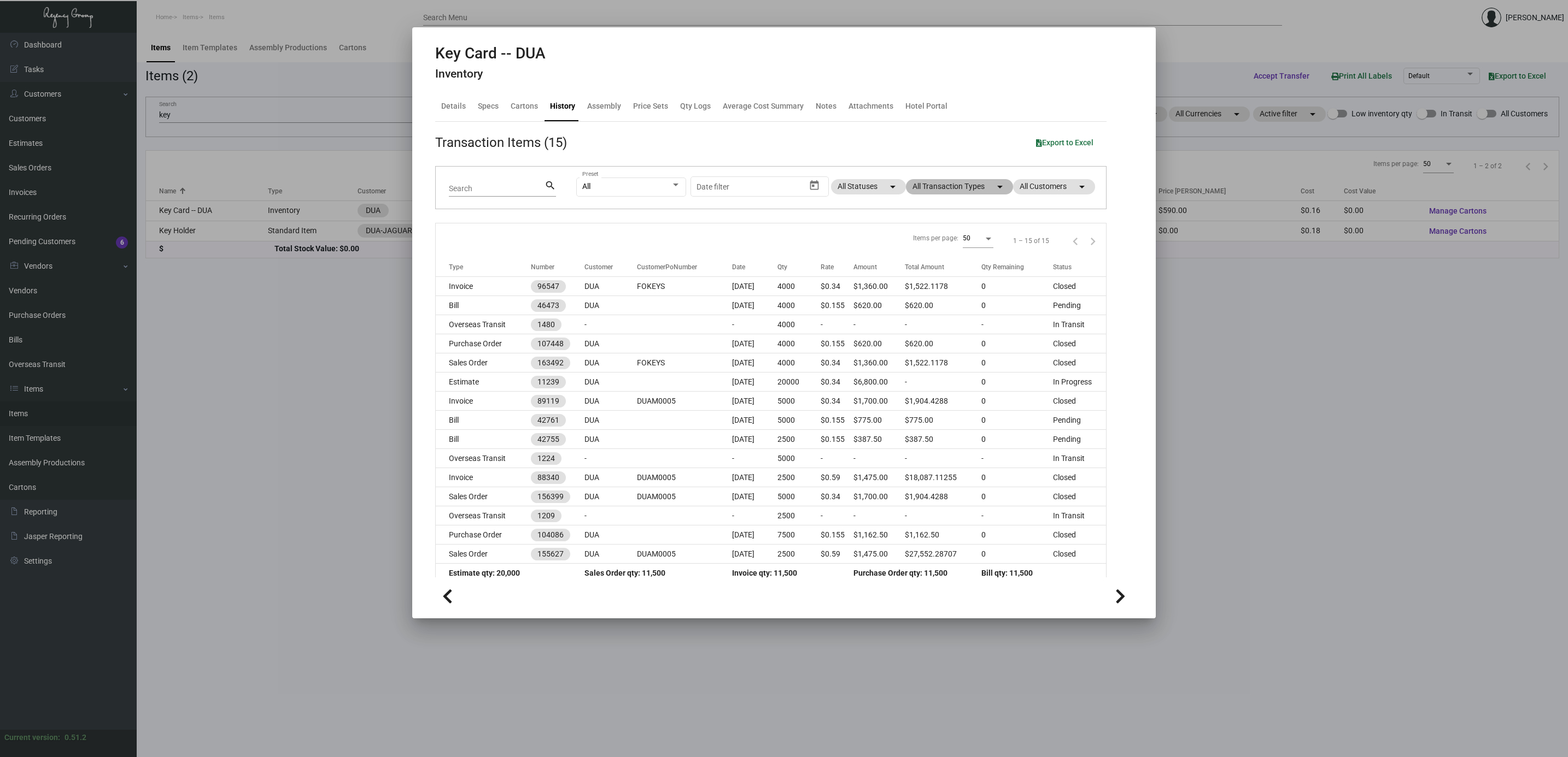
click at [968, 191] on mat-chip "All Transaction Types arrow_drop_down" at bounding box center [960, 186] width 107 height 16
click at [940, 289] on span "Estimate" at bounding box center [929, 288] width 30 height 13
click at [905, 293] on input "Estimate" at bounding box center [905, 293] width 1 height 1
checkbox input "true"
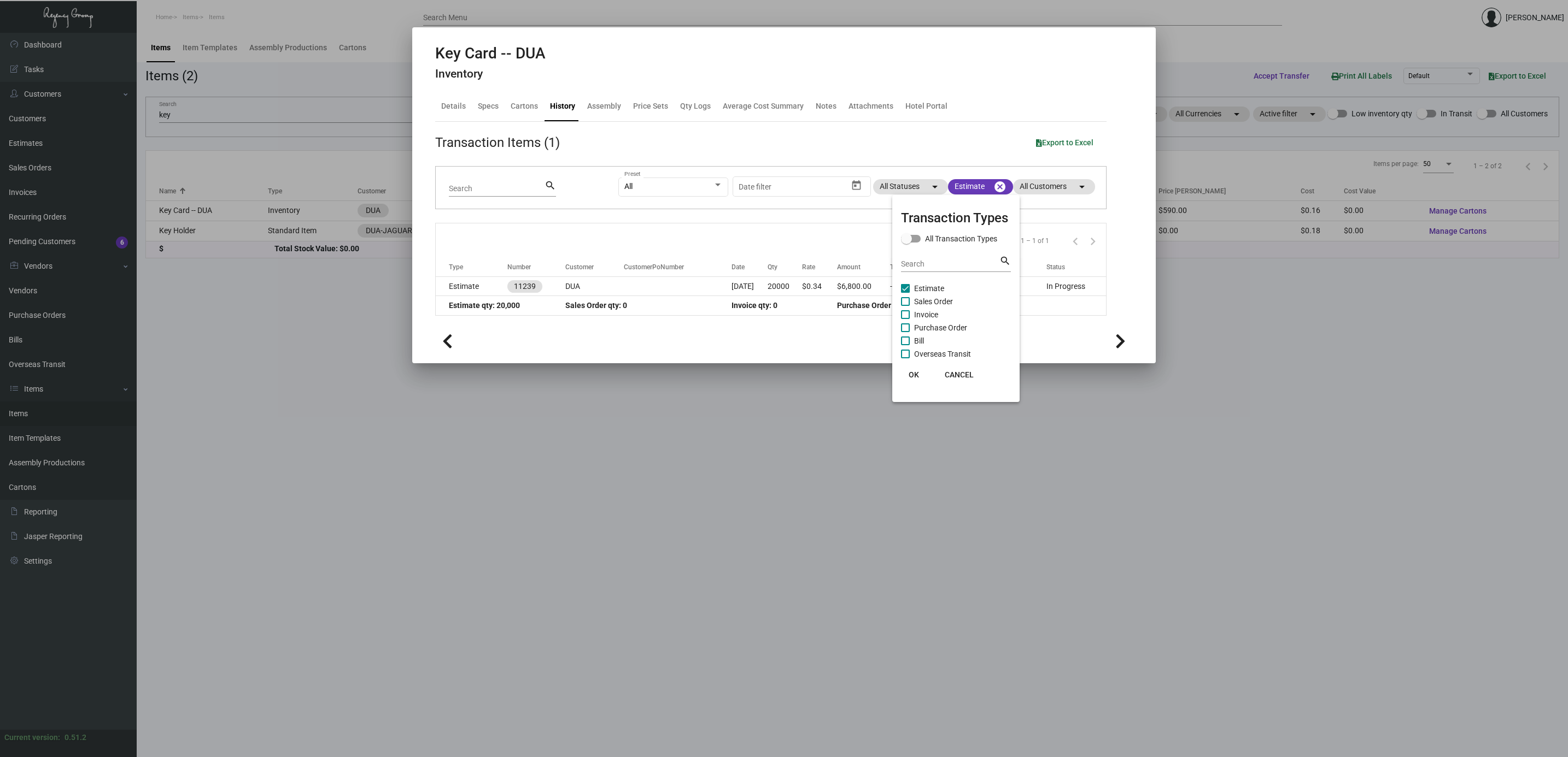
click at [636, 292] on div at bounding box center [784, 378] width 1568 height 757
click at [636, 292] on td at bounding box center [678, 286] width 108 height 19
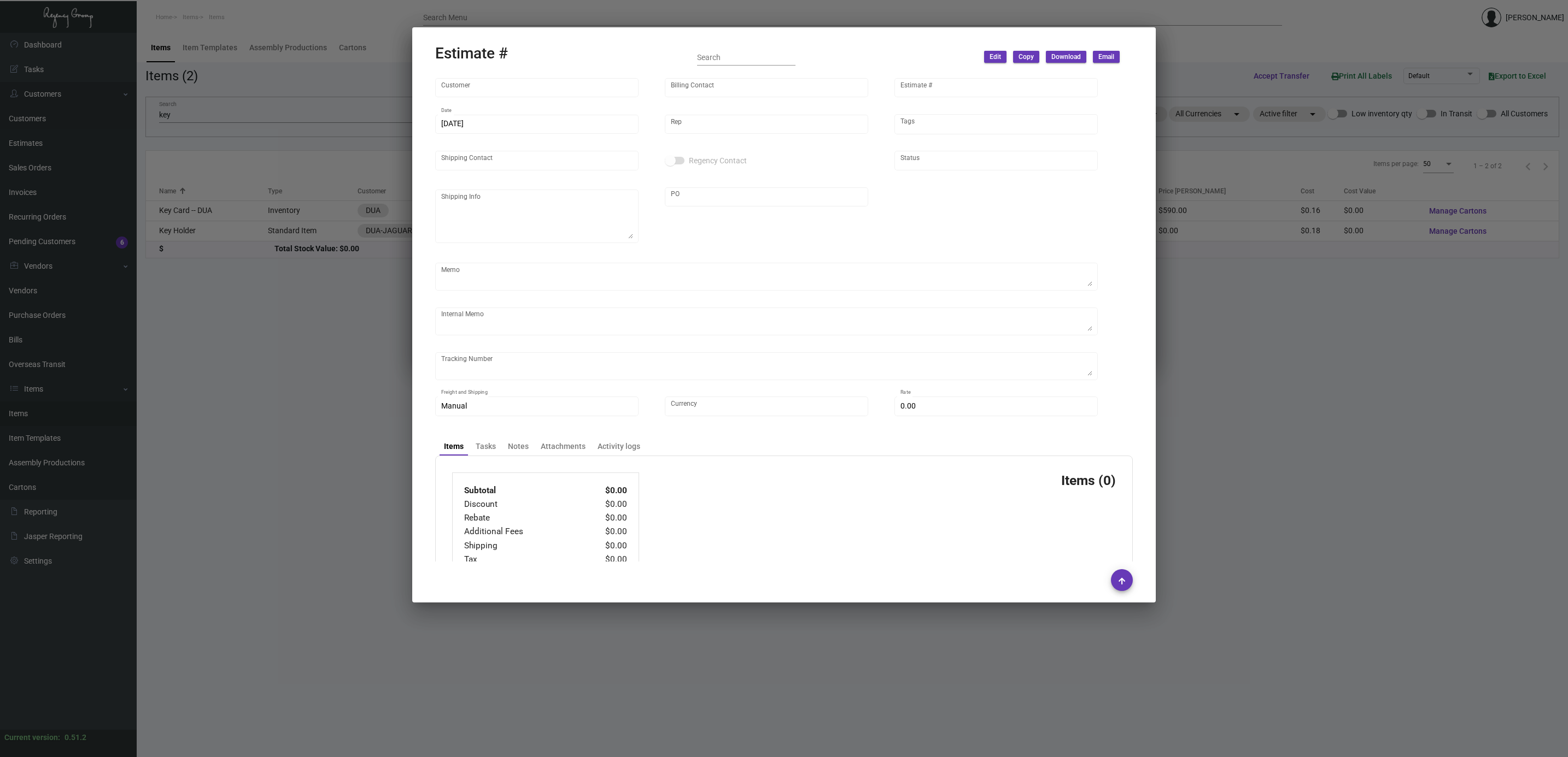
type input "DUA"
type input "Accounts Payable"
type input "11239"
type input "9/11/2024"
type input "Nick Meyers"
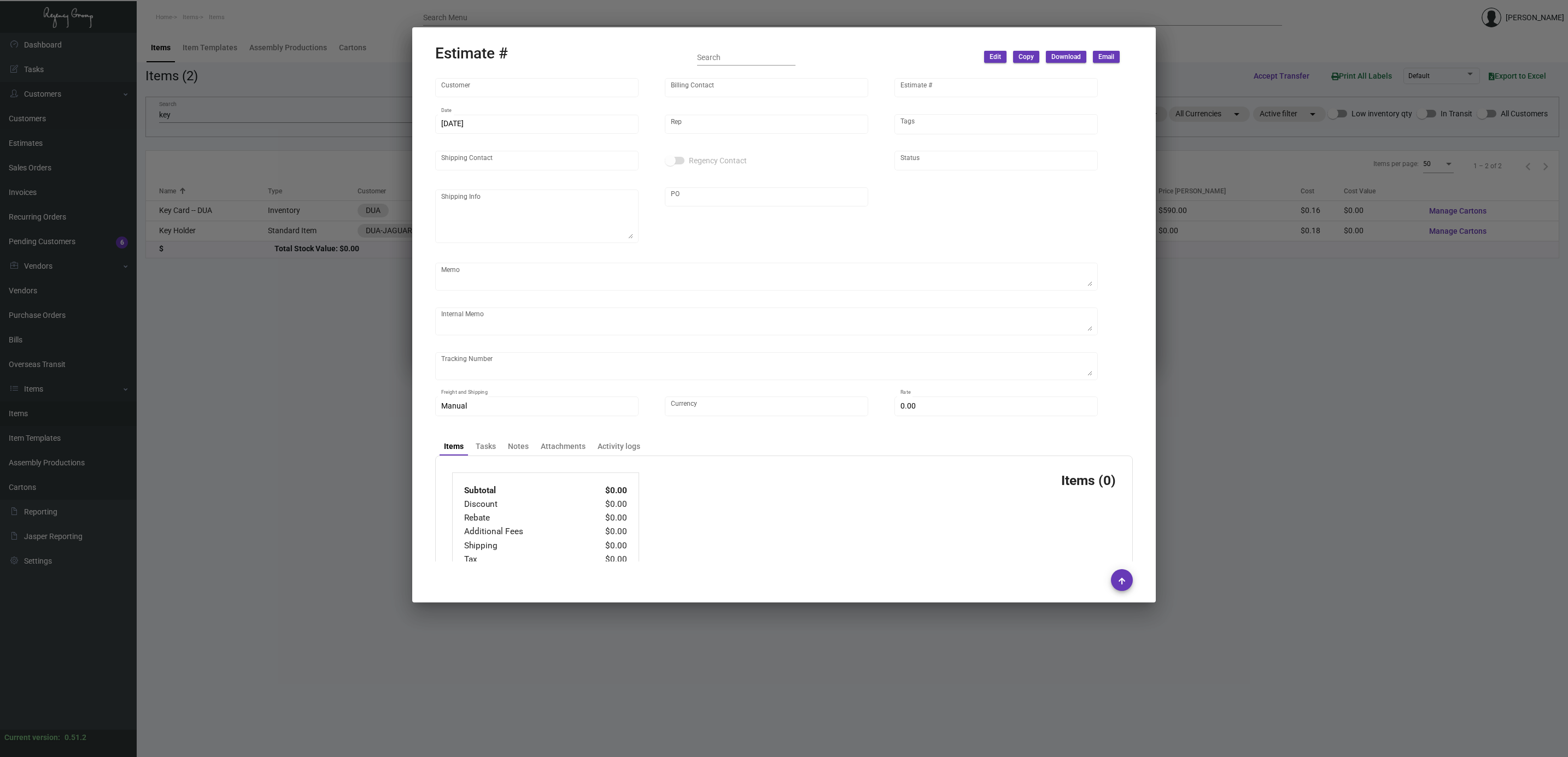
type input "United States Dollar $"
type input "$ 0.00"
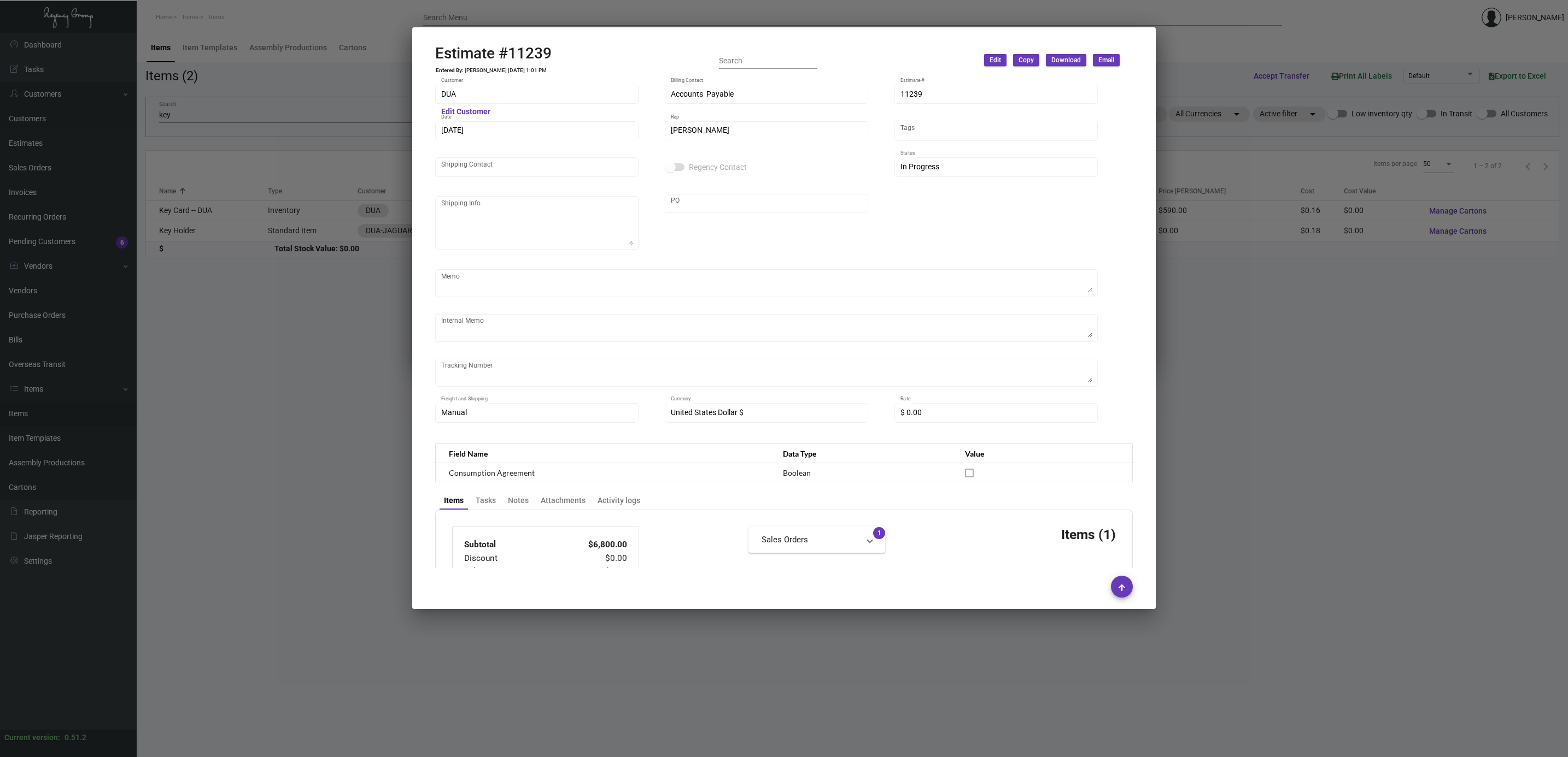
click at [528, 57] on h2 "Estimate #11239" at bounding box center [493, 54] width 117 height 19
copy h2 "11239"
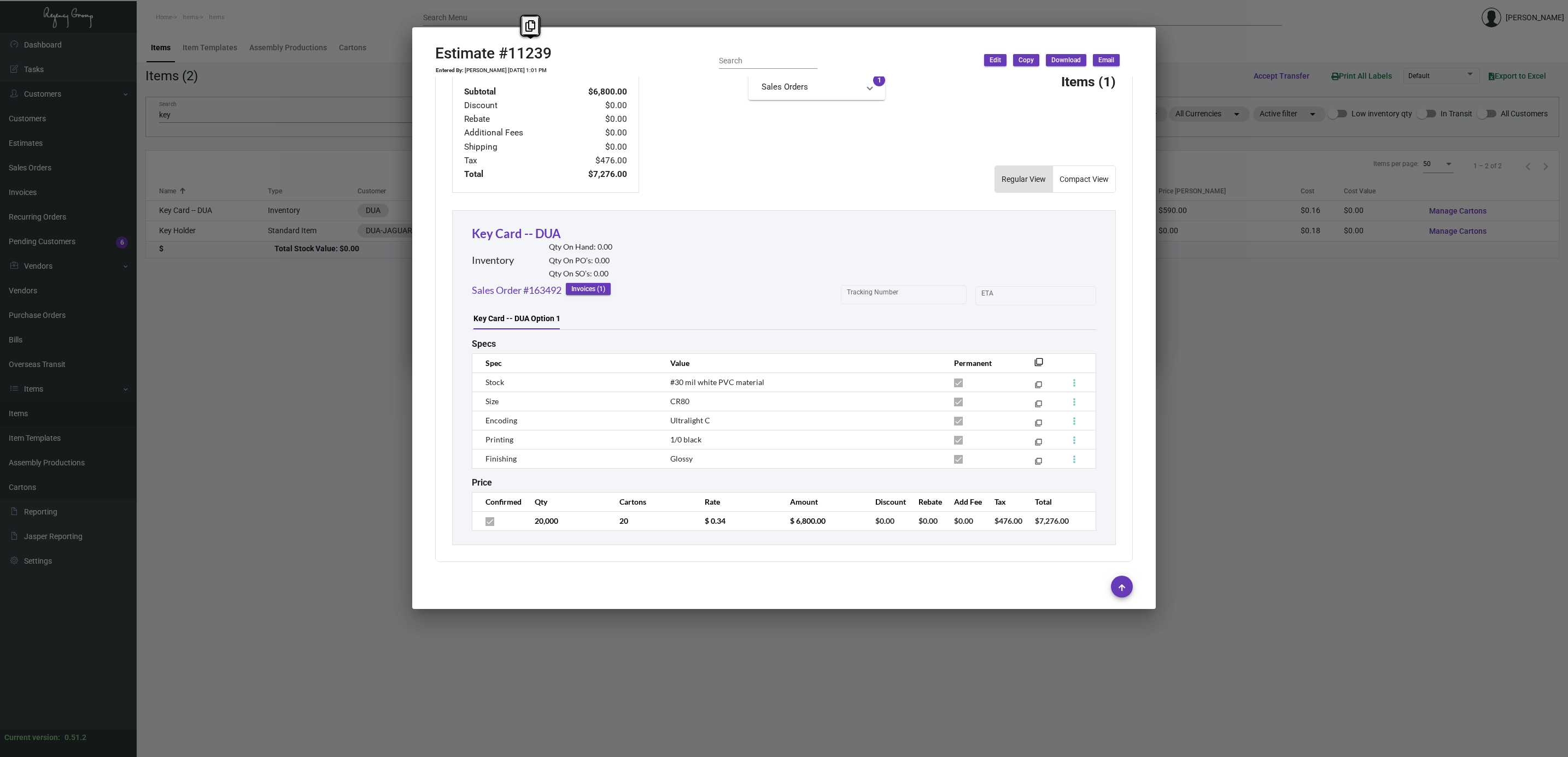
scroll to position [0, 0]
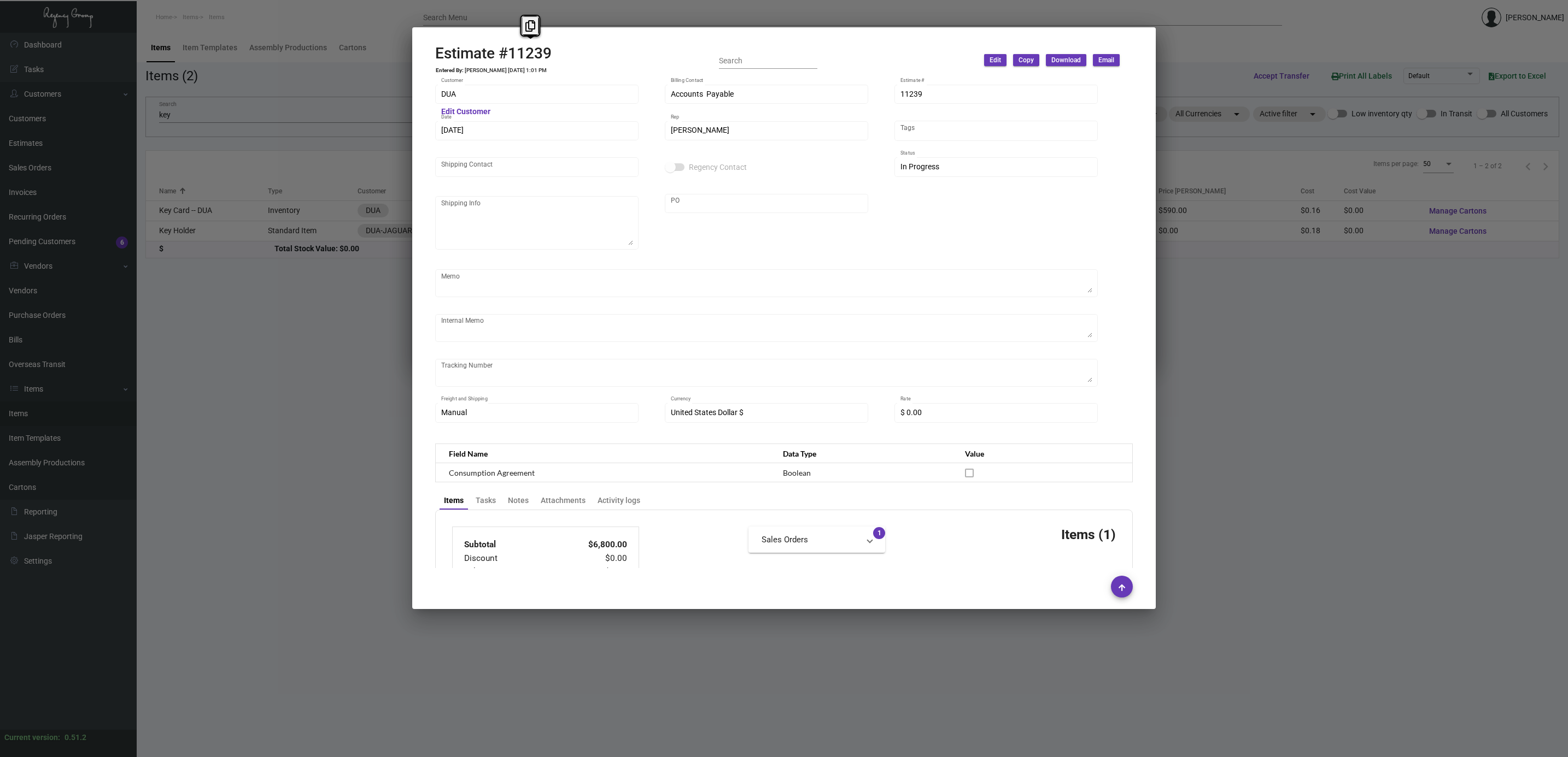
click at [515, 68] on td "Ishita Mahajan 9/11/24, 1:01 PM" at bounding box center [505, 70] width 83 height 7
drag, startPoint x: 515, startPoint y: 68, endPoint x: 665, endPoint y: 120, distance: 158.8
click at [515, 68] on td "Ishita Mahajan 9/11/24, 1:01 PM" at bounding box center [505, 70] width 83 height 7
click at [507, 69] on td "Ishita Mahajan 9/11/24, 1:01 PM" at bounding box center [505, 70] width 83 height 7
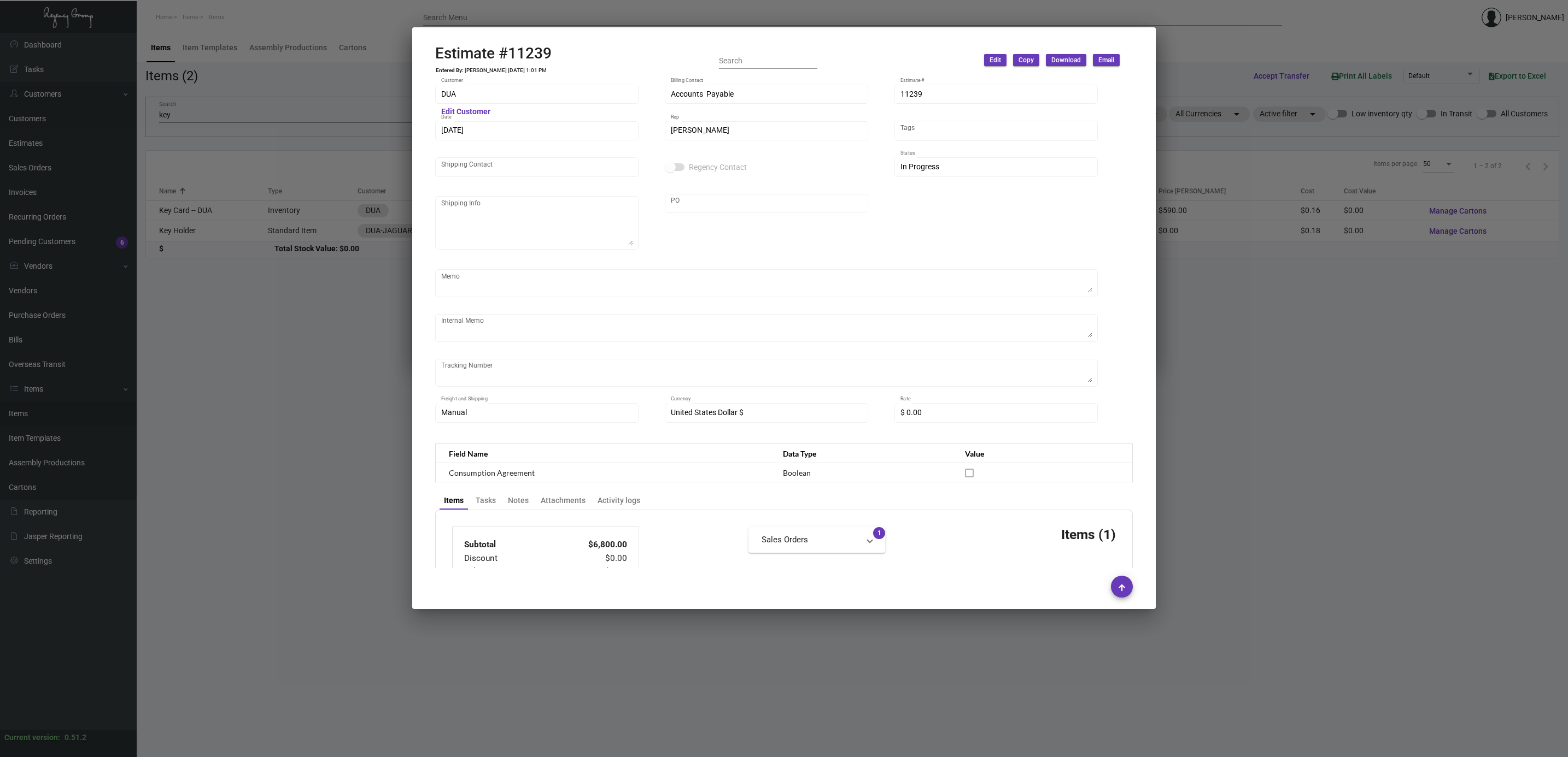
click at [507, 69] on td "Ishita Mahajan 9/11/24, 1:01 PM" at bounding box center [505, 70] width 83 height 7
copy td "Ishita Mahajan 9/11/24, 1:01 PM"
click at [930, 16] on div at bounding box center [784, 378] width 1568 height 757
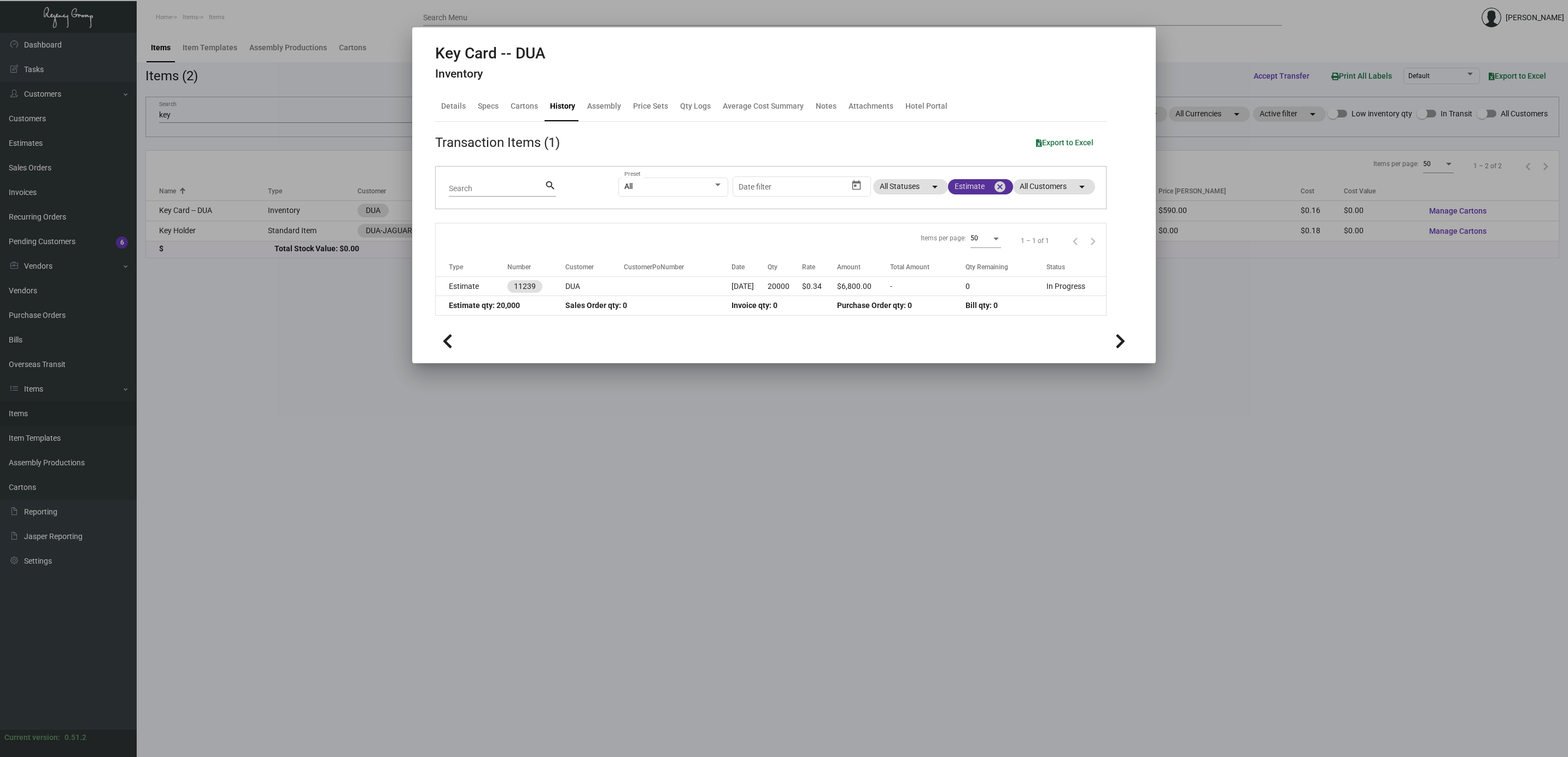
click at [1001, 186] on mat-icon "cancel" at bounding box center [1000, 186] width 13 height 13
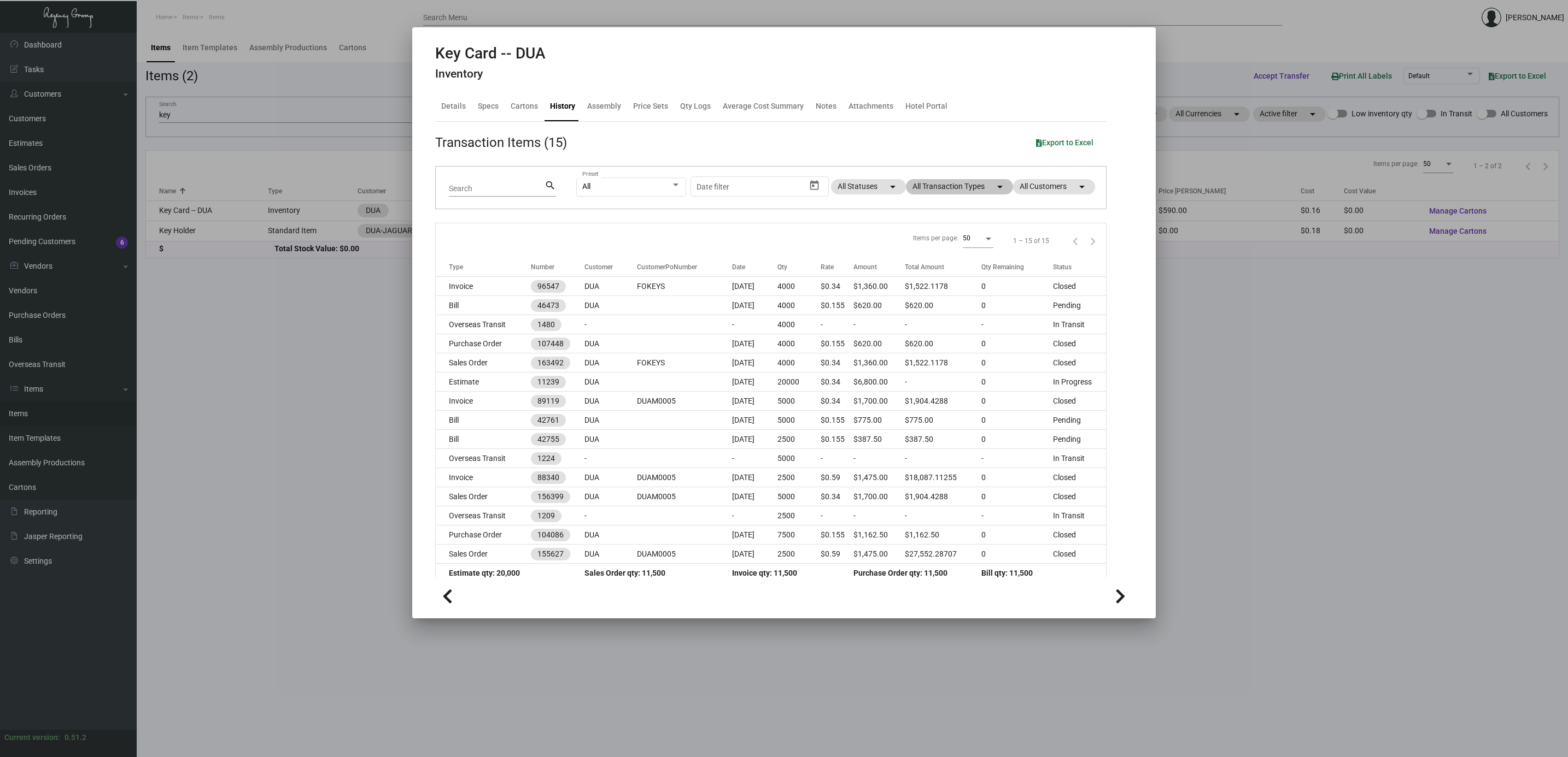
click at [1355, 323] on div at bounding box center [784, 378] width 1568 height 757
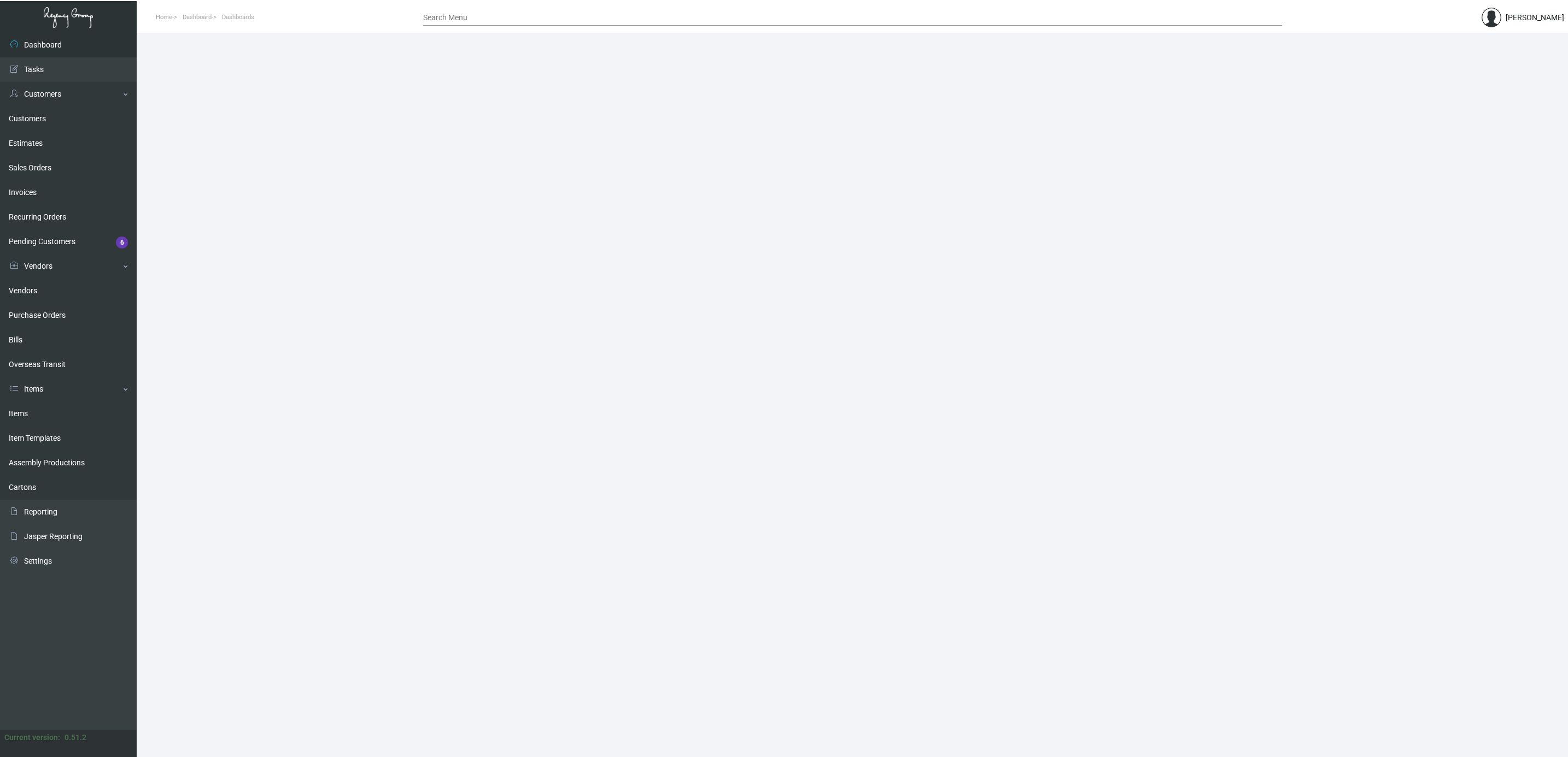
click at [49, 418] on link "Items" at bounding box center [68, 413] width 137 height 24
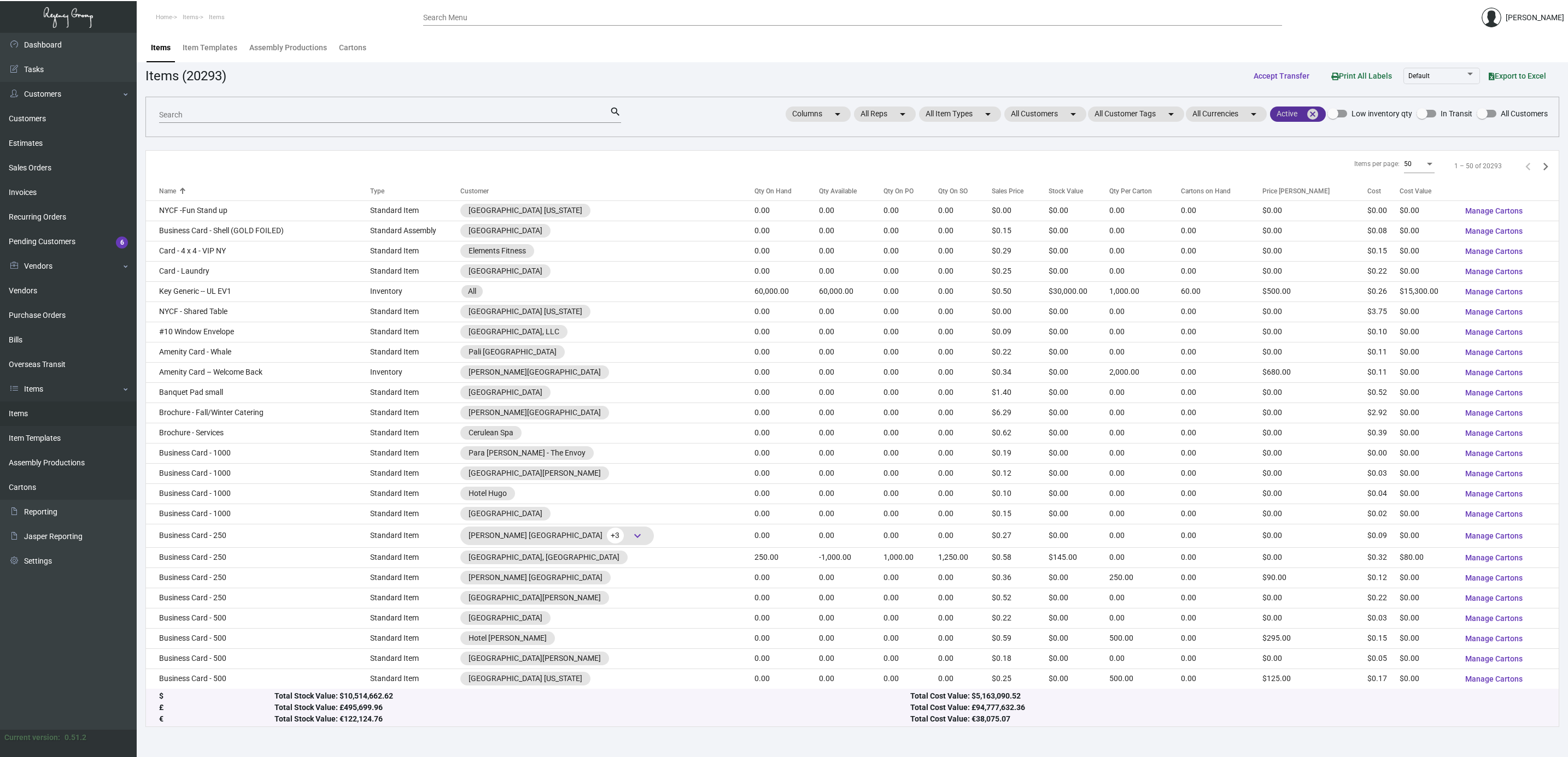
click at [1309, 117] on mat-icon "cancel" at bounding box center [1312, 114] width 13 height 13
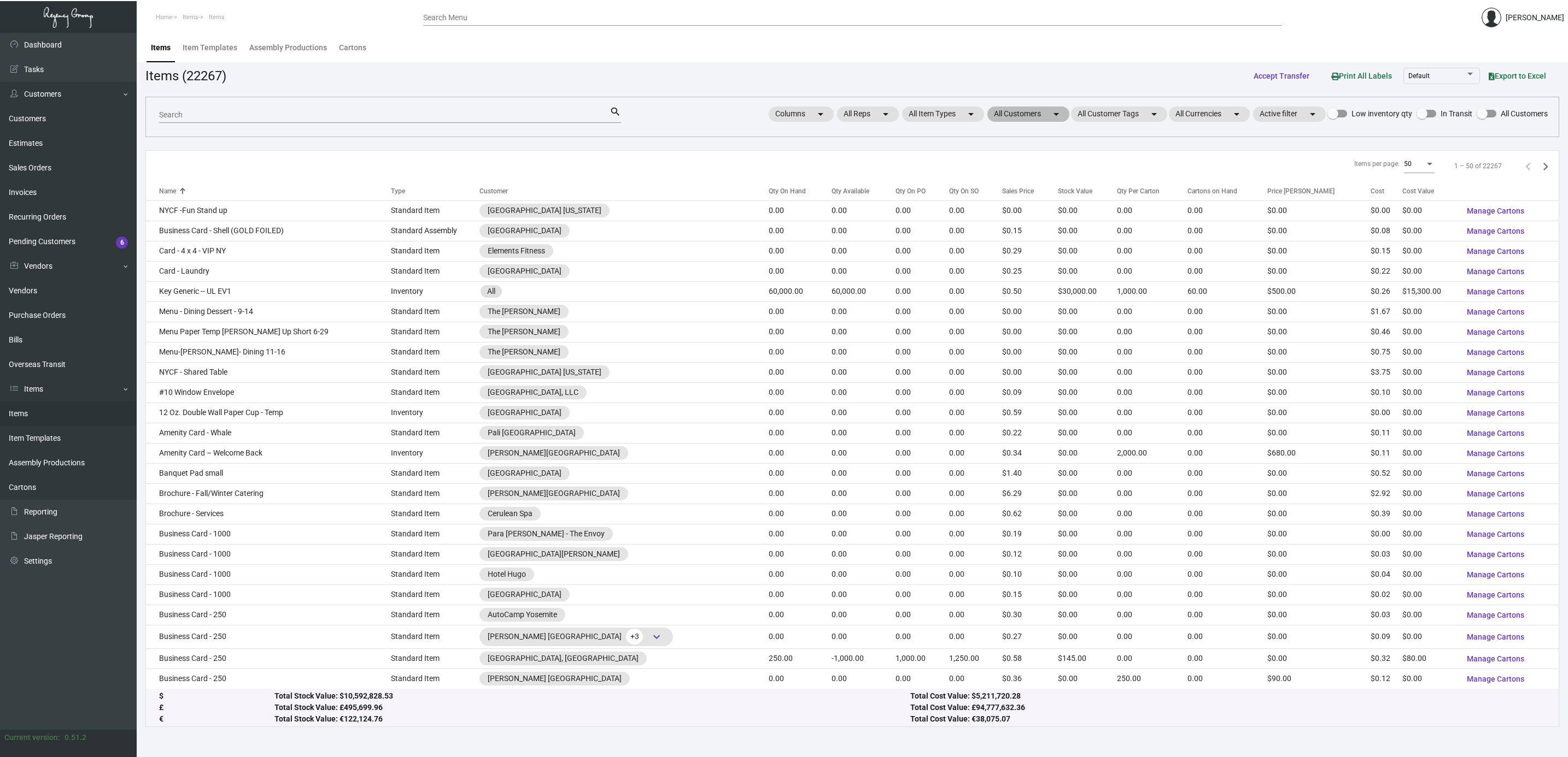
click at [1045, 113] on mat-chip "All Customers arrow_drop_down" at bounding box center [1028, 114] width 82 height 16
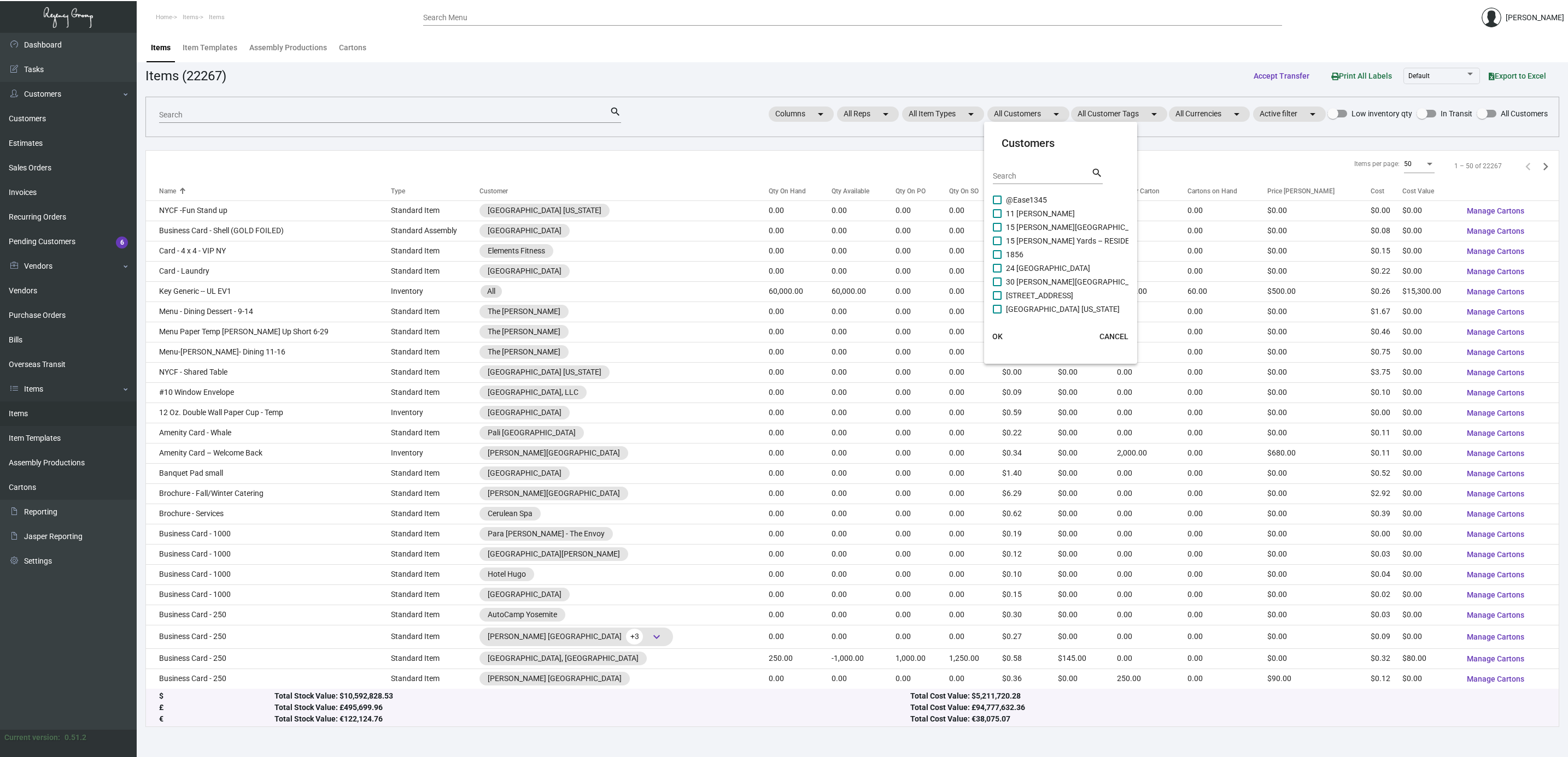
click at [1041, 170] on div "Search" at bounding box center [1042, 175] width 99 height 17
type input "dua"
click at [1011, 214] on span "DUA" at bounding box center [1013, 213] width 15 height 13
click at [997, 218] on input "DUA" at bounding box center [996, 218] width 1 height 1
checkbox input "true"
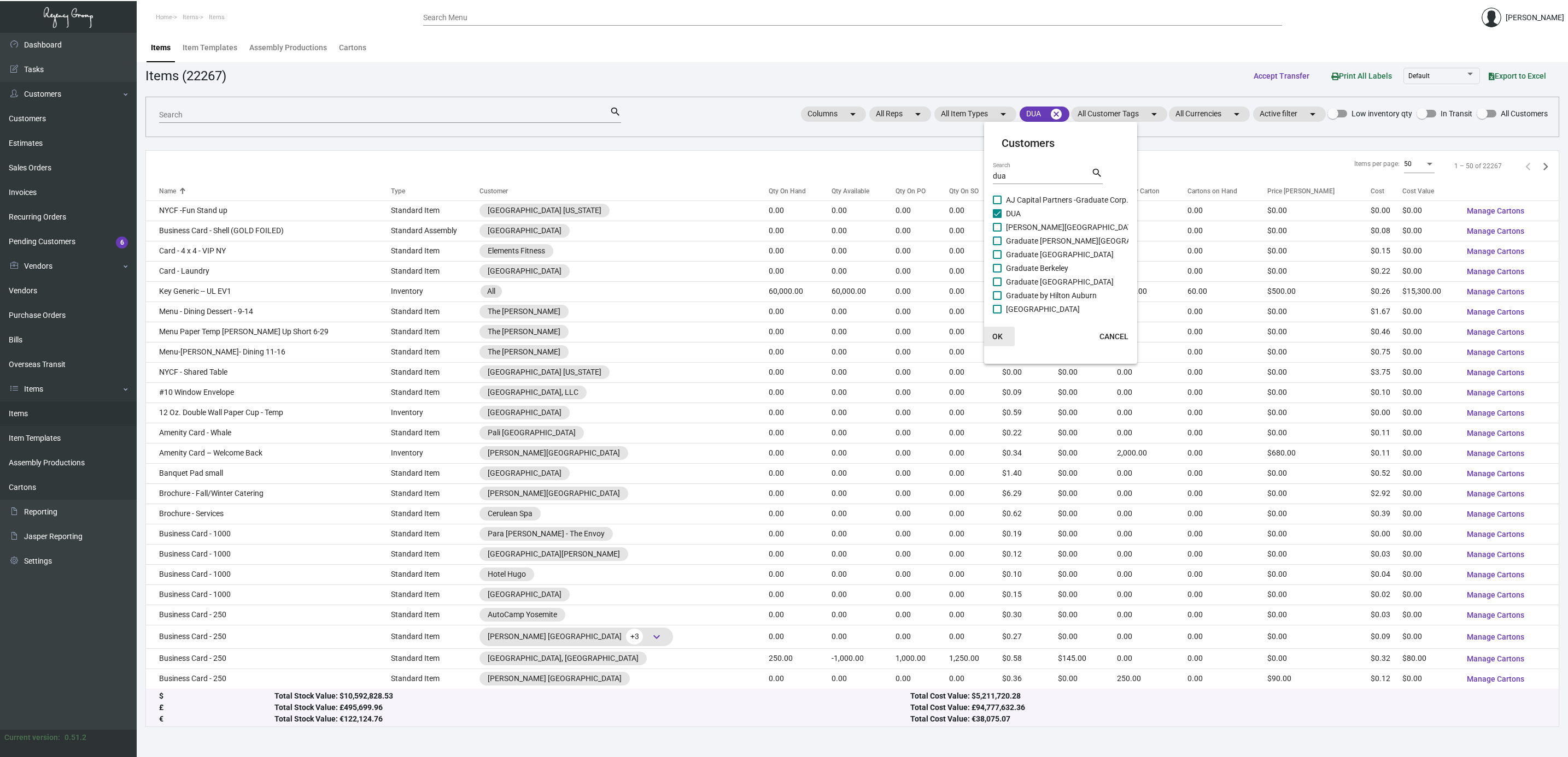
click at [1000, 334] on span "OK" at bounding box center [997, 337] width 11 height 9
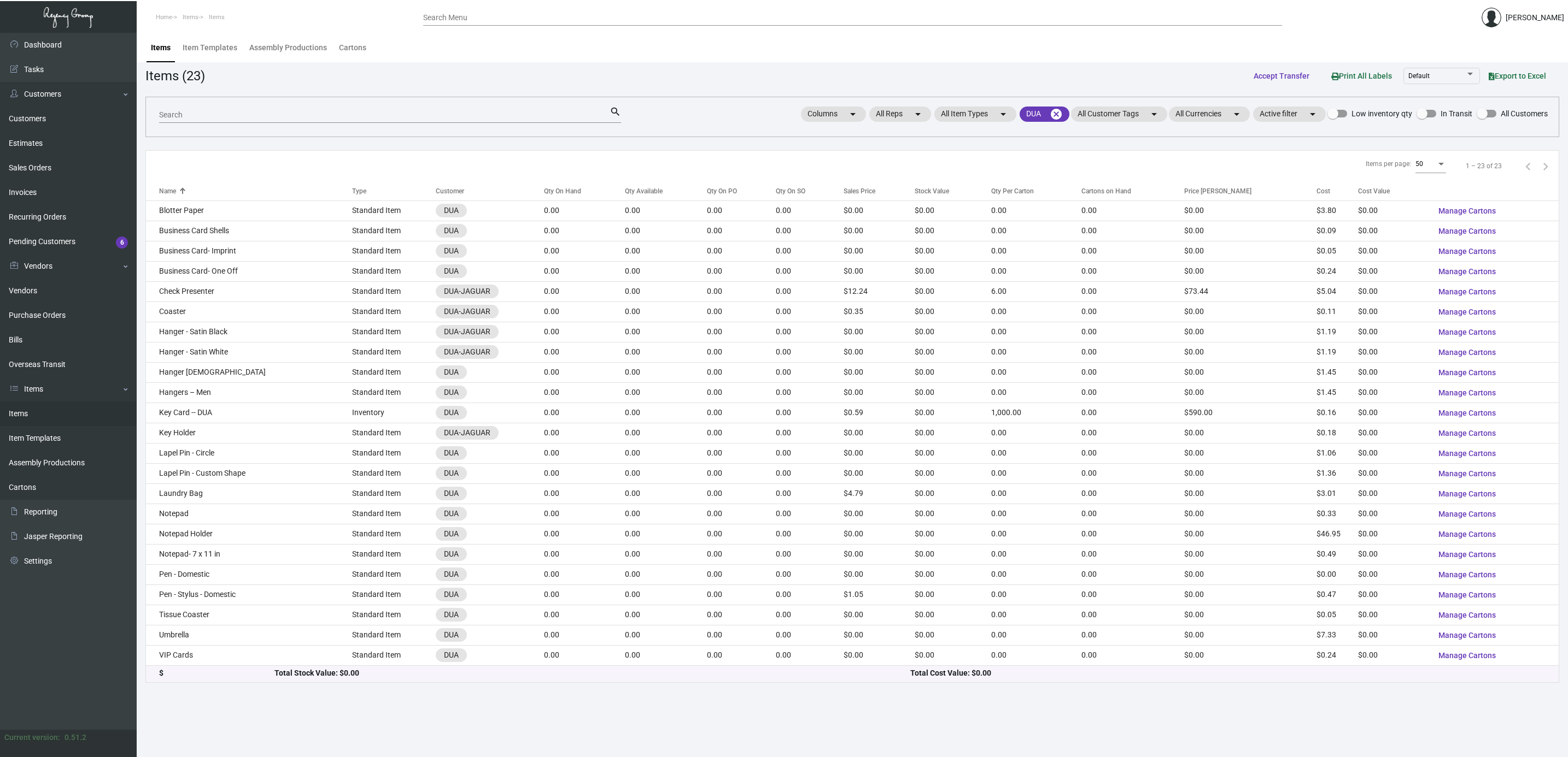
click at [324, 125] on mat-form-field "Search search" at bounding box center [390, 114] width 462 height 34
click at [321, 115] on input "Search" at bounding box center [384, 115] width 450 height 9
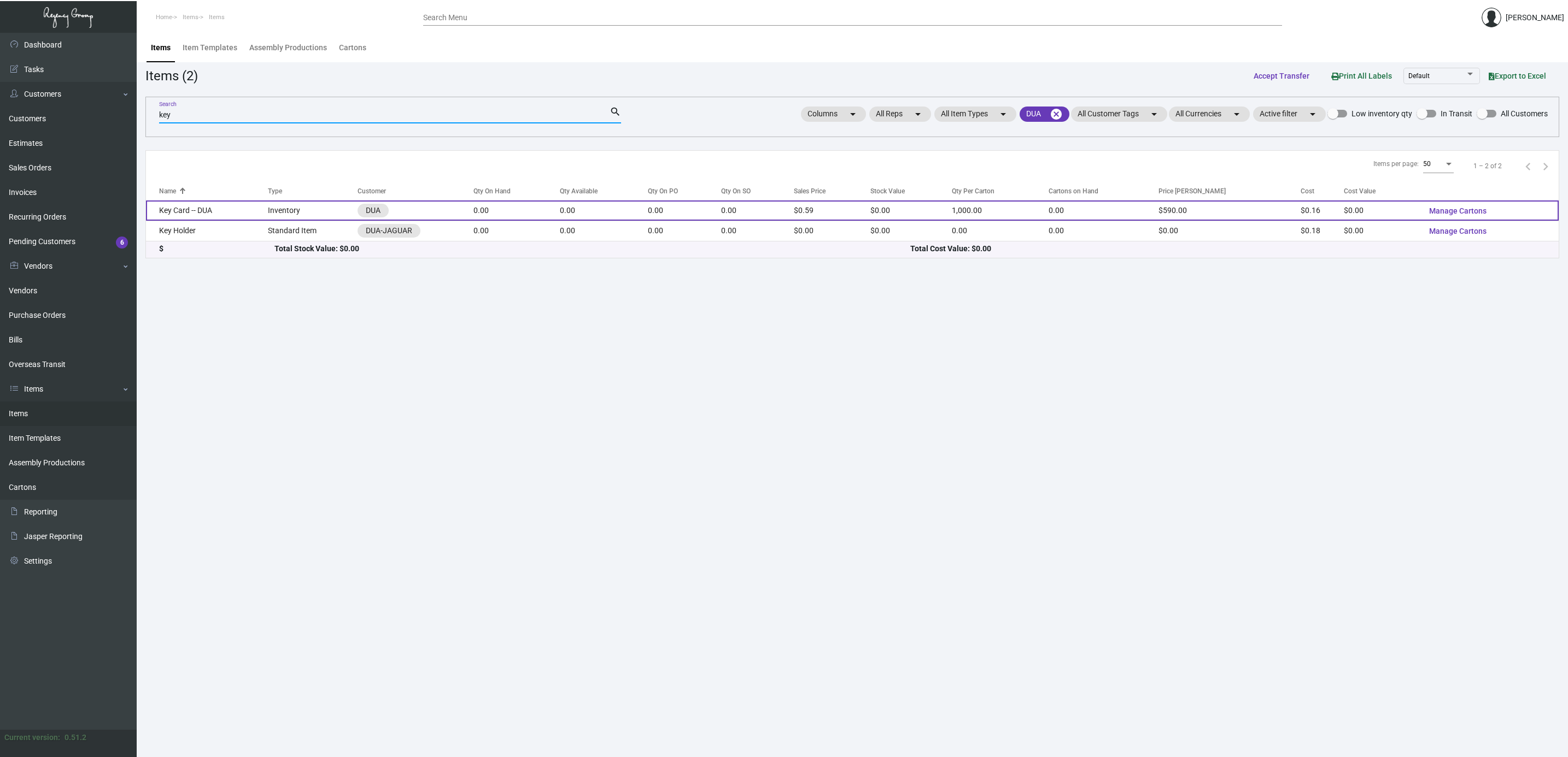
type input "key"
click at [245, 207] on td "Key Card -- DUA" at bounding box center [207, 211] width 122 height 20
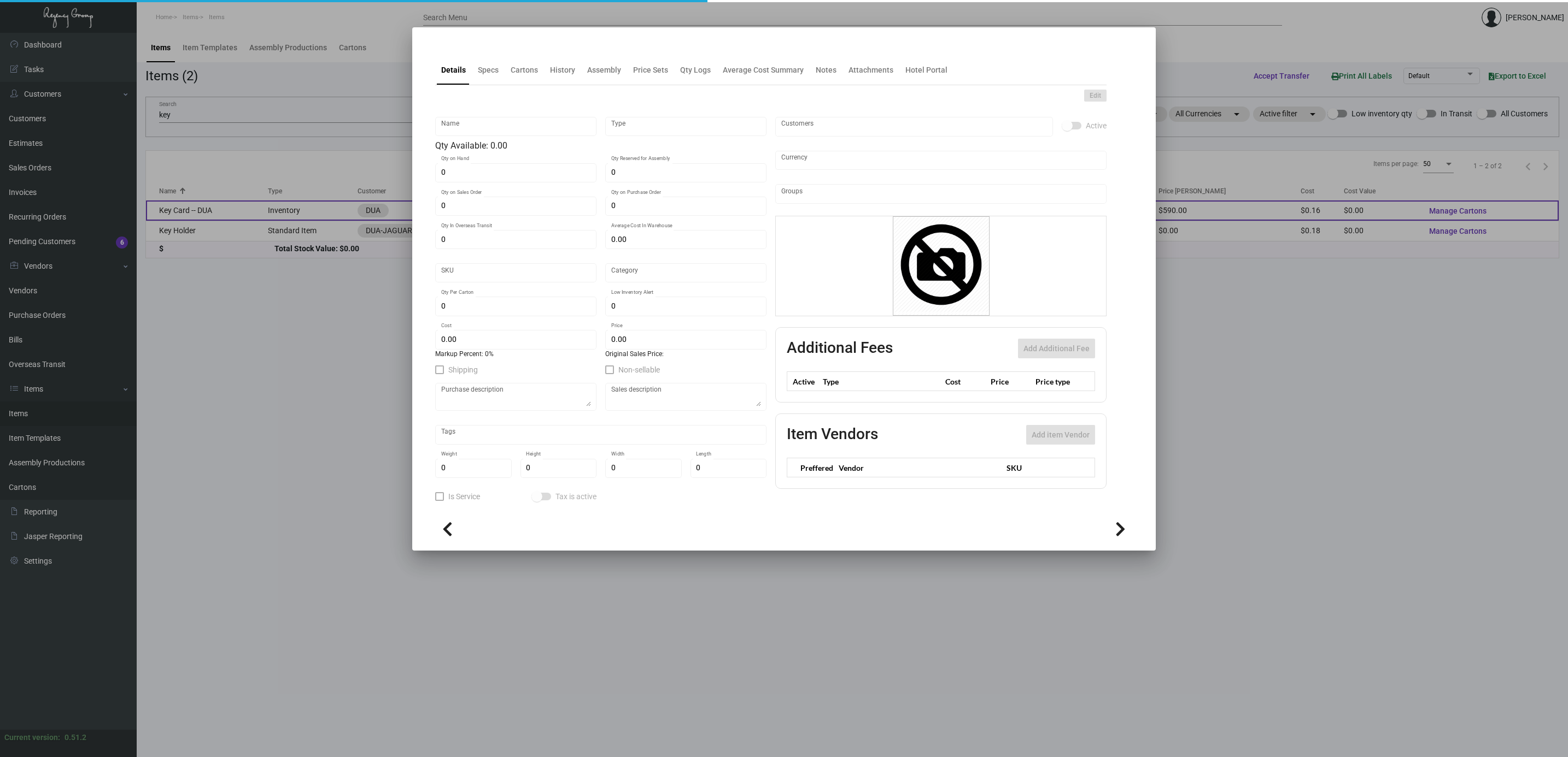
type input "Key Card -- DUA"
type input "Inventory"
type input "$ 0.155"
type input "Overseas"
type input "1,000"
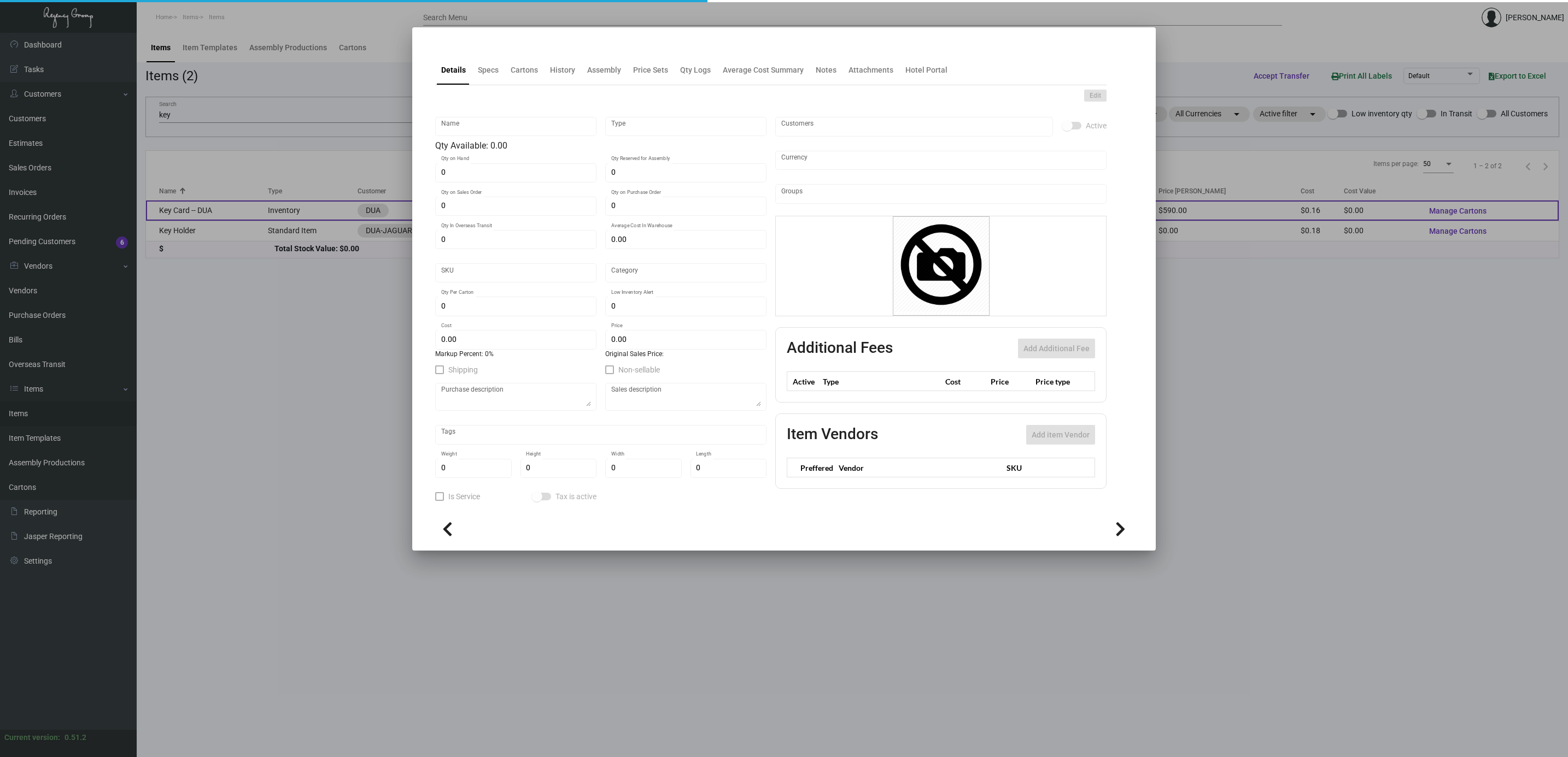
type input "$ 0.155"
type input "$ 0.59"
checkbox input "true"
type input "United States Dollar $"
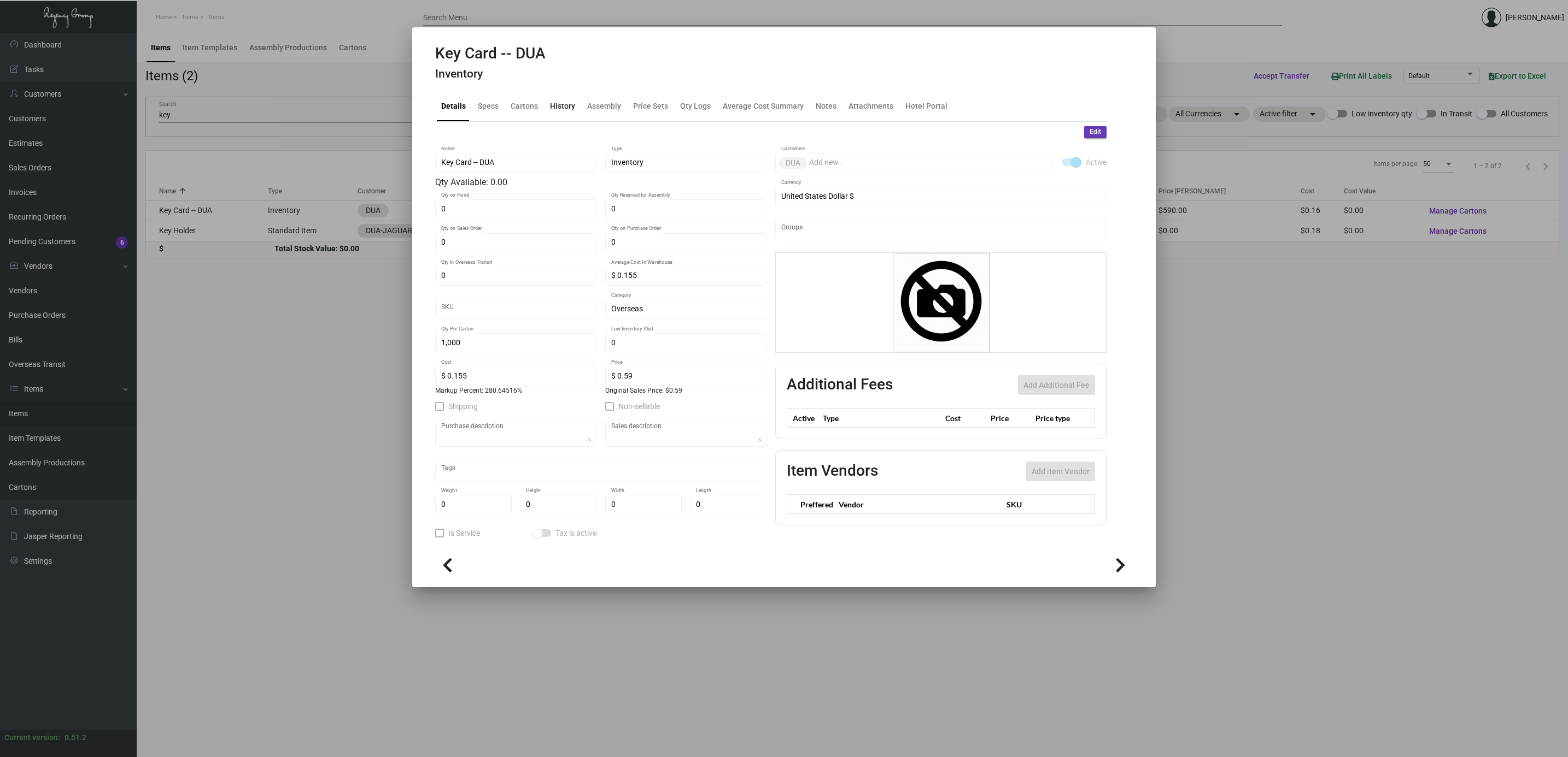
click at [558, 108] on div "History" at bounding box center [562, 106] width 25 height 11
